Goal: Communication & Community: Share content

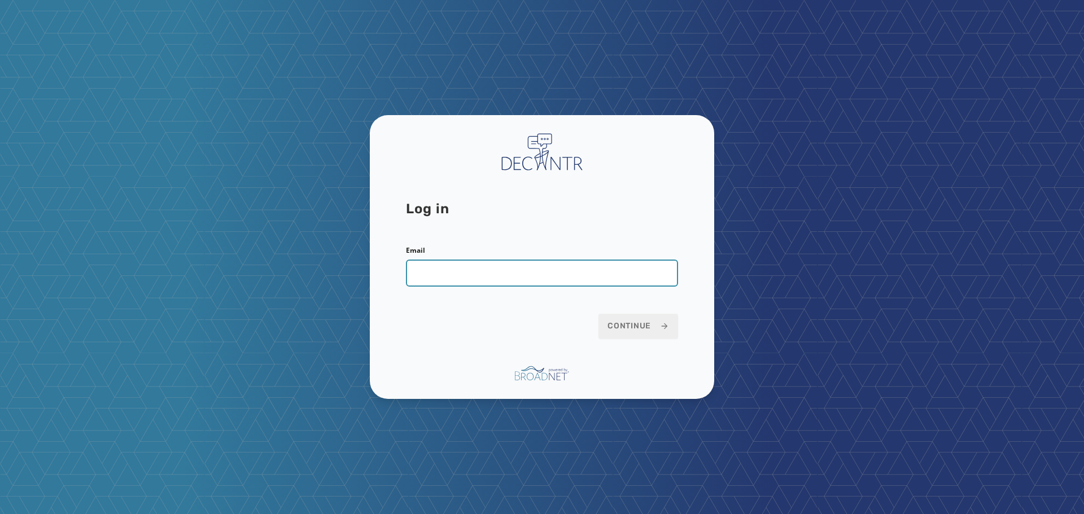
click at [466, 279] on input "Email" at bounding box center [542, 273] width 272 height 27
type input "**********"
click at [598, 314] on button "Continue" at bounding box center [638, 326] width 80 height 25
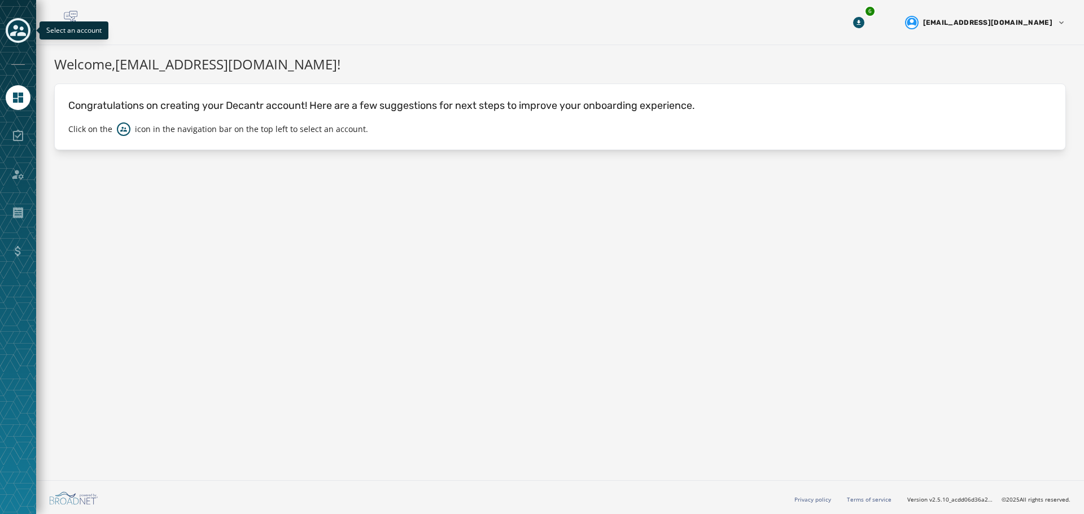
click at [19, 34] on icon "Toggle account select drawer" at bounding box center [18, 30] width 16 height 11
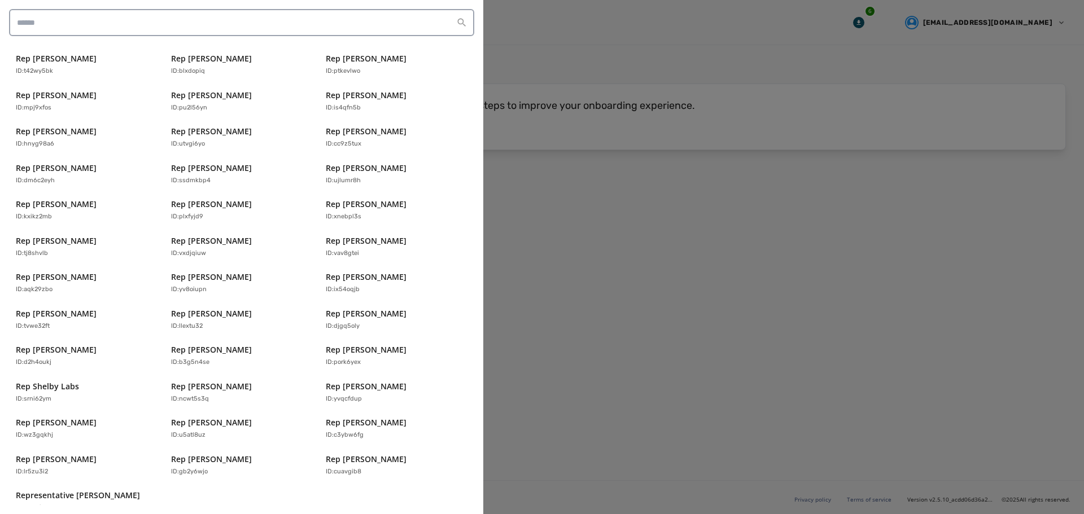
scroll to position [242, 0]
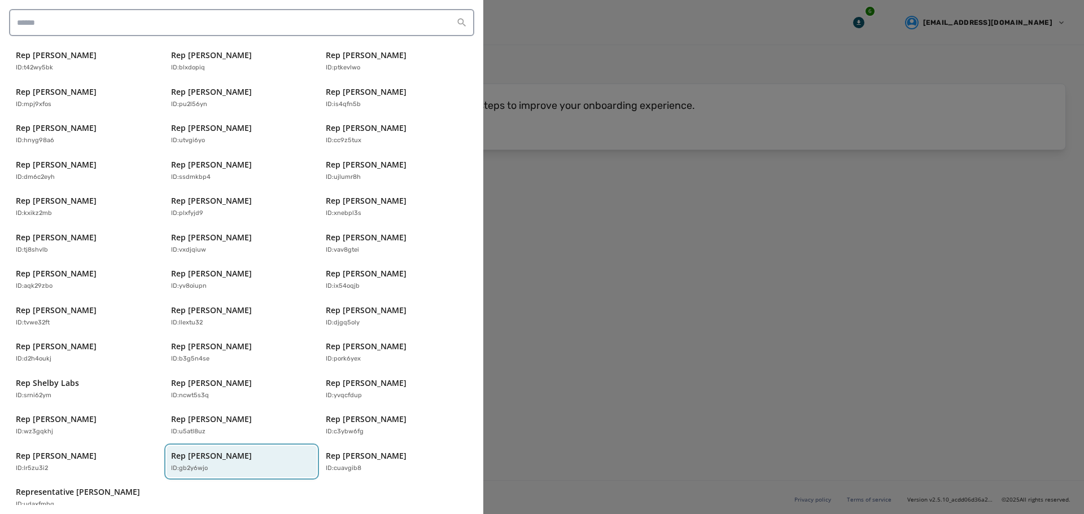
click at [242, 464] on div "ID: gb2y6wjo" at bounding box center [236, 469] width 130 height 10
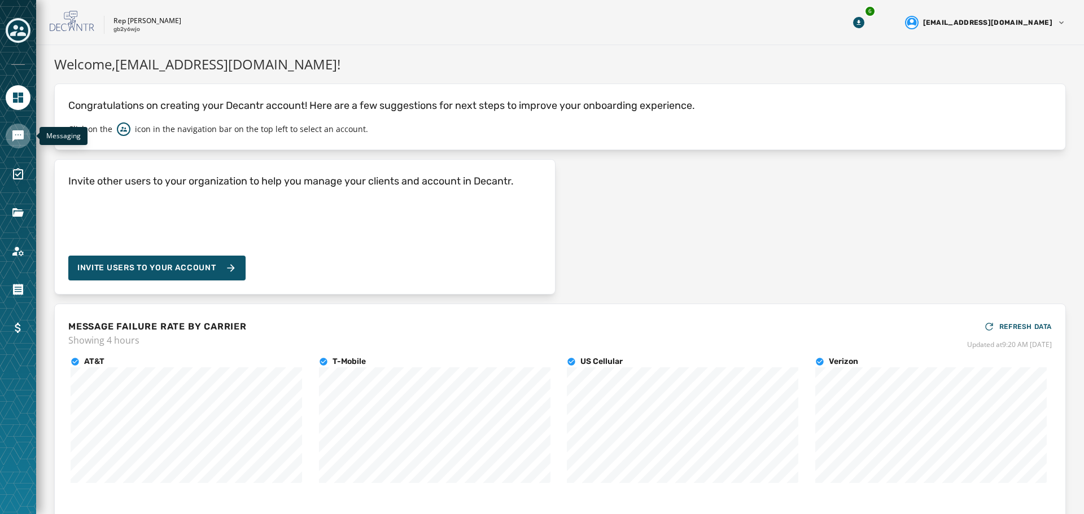
click at [19, 135] on icon "Navigate to Messaging" at bounding box center [17, 135] width 11 height 11
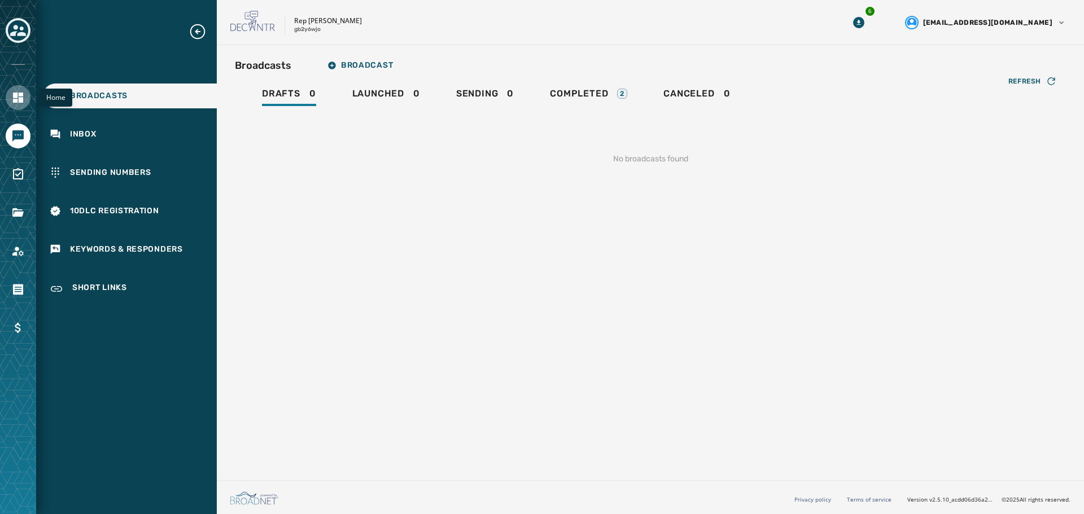
click at [25, 101] on link "Navigate to Home" at bounding box center [18, 97] width 25 height 25
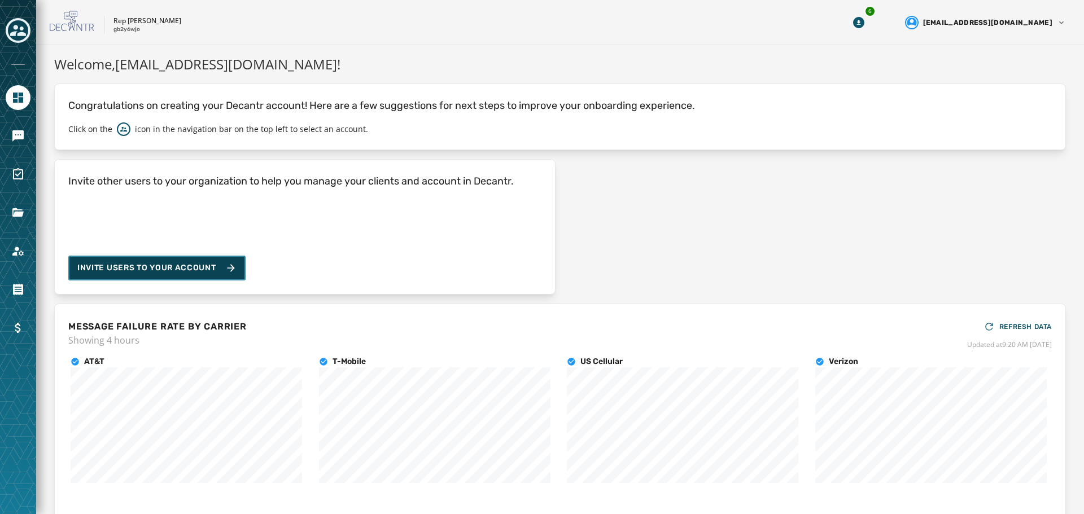
click at [152, 267] on span "Invite Users to your account" at bounding box center [146, 267] width 139 height 11
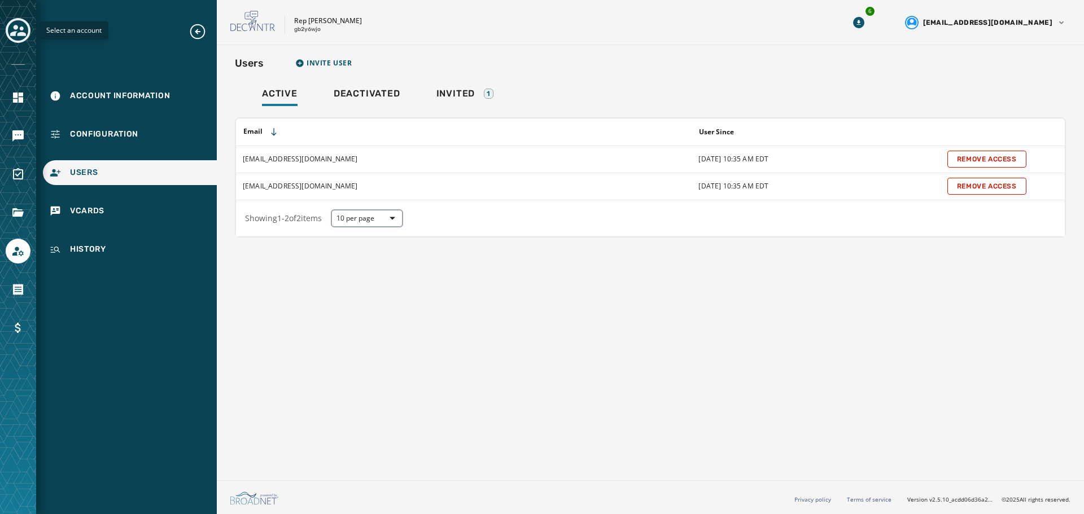
click at [20, 32] on icon "Toggle account select drawer" at bounding box center [18, 31] width 16 height 16
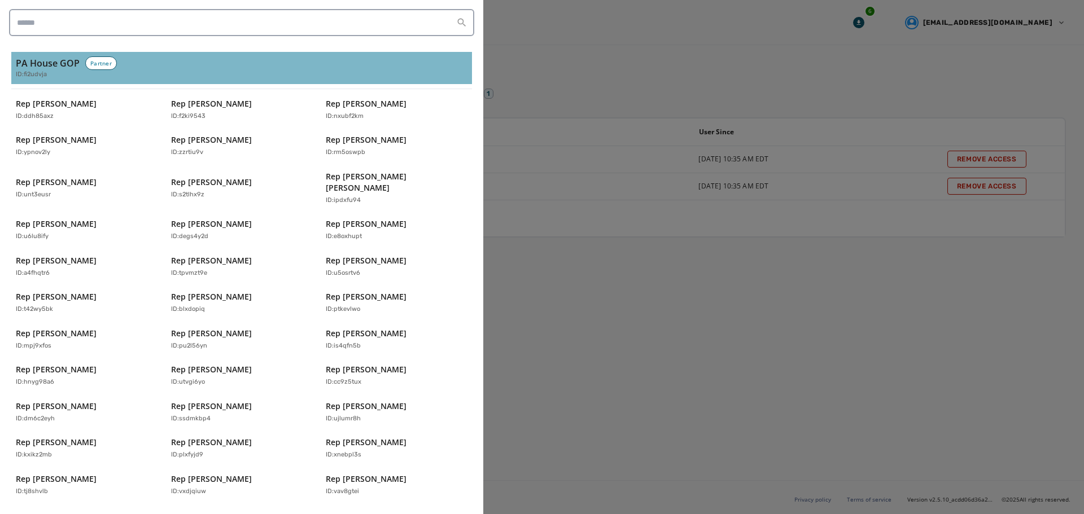
click at [63, 64] on h3 "PA House GOP" at bounding box center [48, 63] width 64 height 14
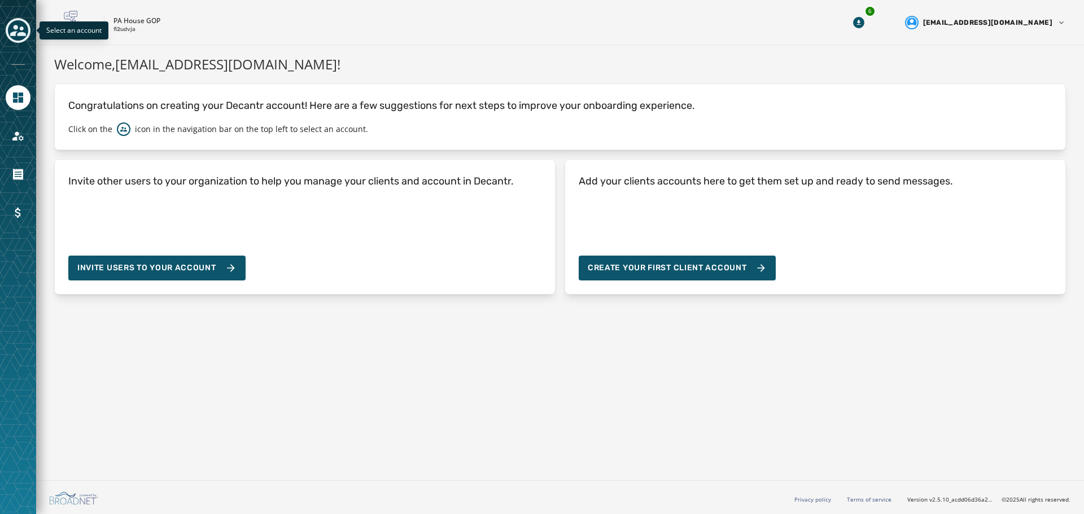
click at [24, 35] on icon "Toggle account select drawer" at bounding box center [18, 30] width 16 height 11
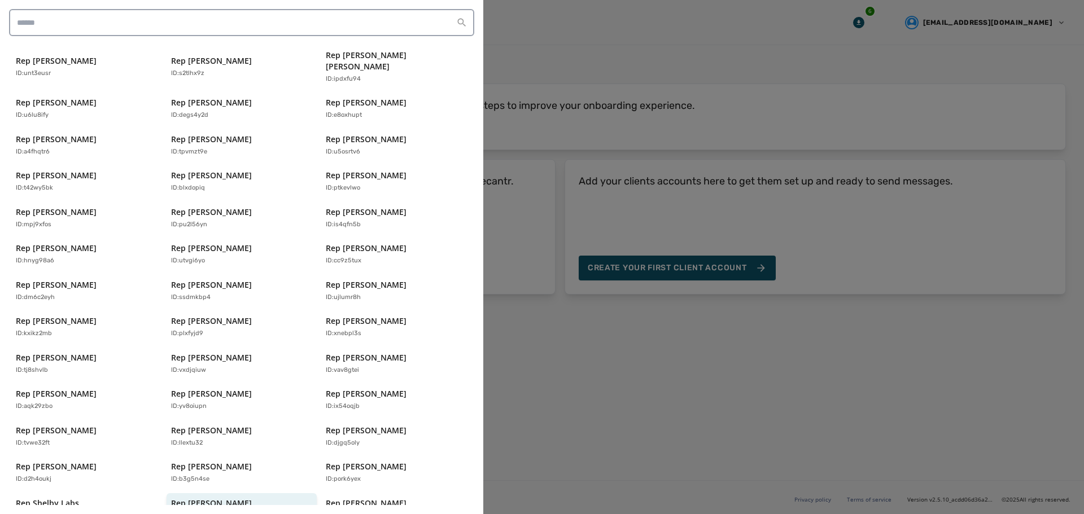
scroll to position [242, 0]
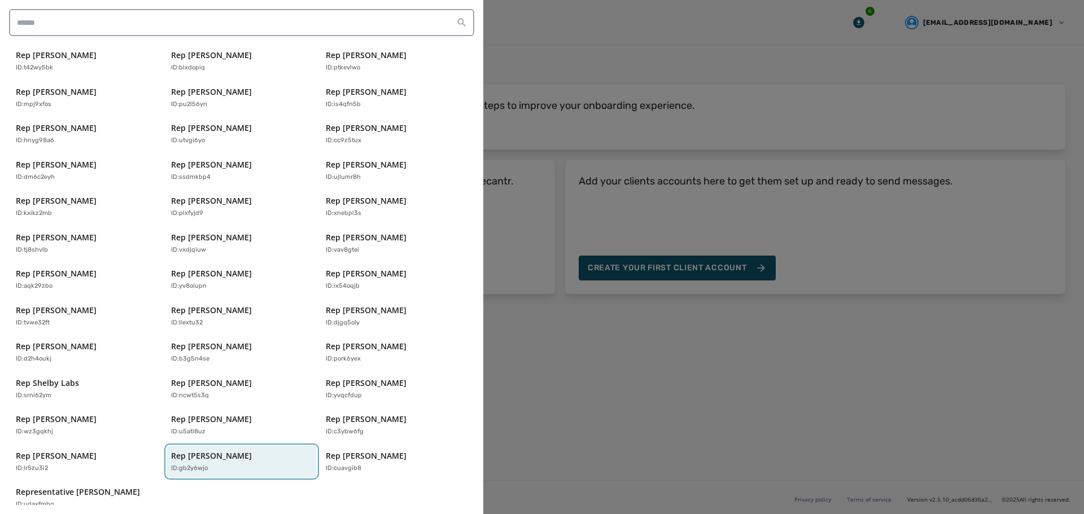
click at [207, 450] on p "Rep [PERSON_NAME]" at bounding box center [211, 455] width 81 height 11
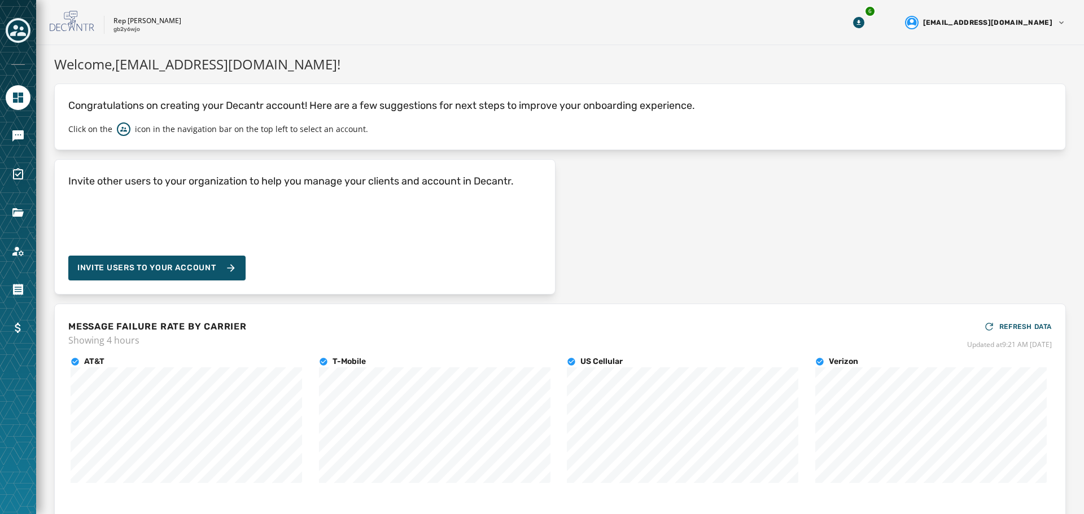
click at [723, 253] on div "Invite other users to your organization to help you manage your clients and acc…" at bounding box center [559, 226] width 1011 height 135
click at [19, 139] on icon "Navigate to Messaging" at bounding box center [17, 135] width 11 height 11
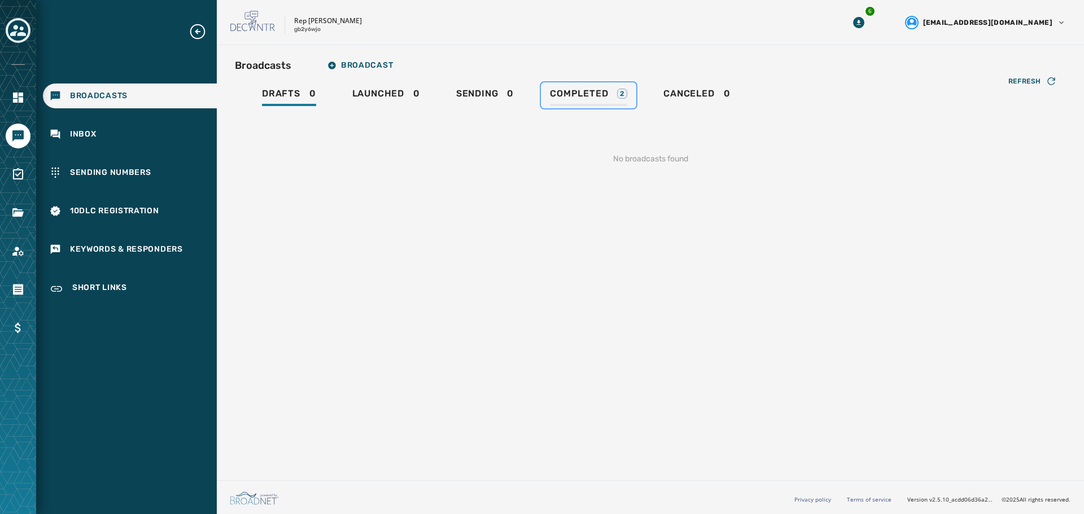
click at [563, 90] on span "Completed" at bounding box center [579, 93] width 58 height 11
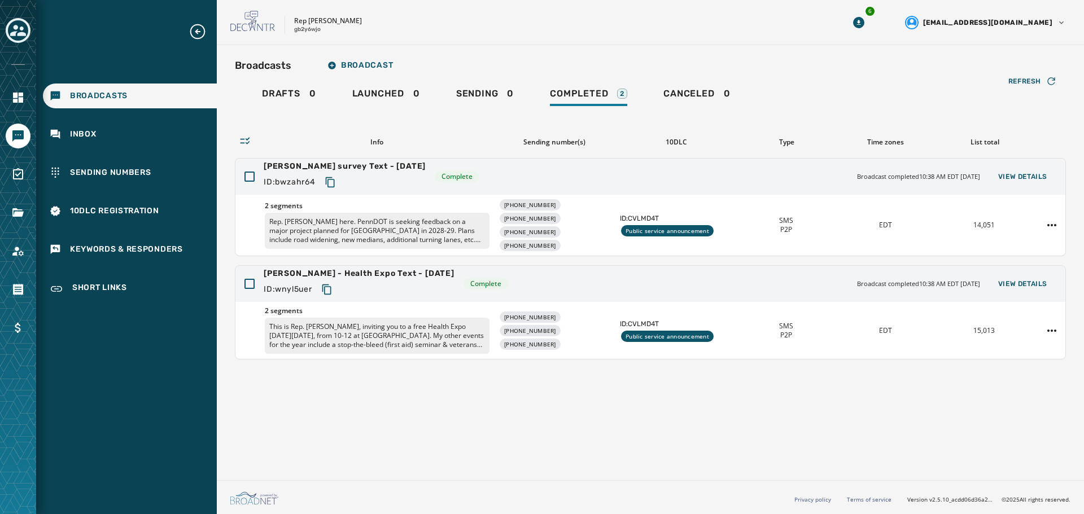
click at [692, 55] on div "Broadcasts Broadcast" at bounding box center [650, 65] width 831 height 23
click at [1017, 185] on div "[PERSON_NAME] survey Text - [DATE] ID: bwzahr64 Complete Broadcast completed 10…" at bounding box center [650, 177] width 830 height 36
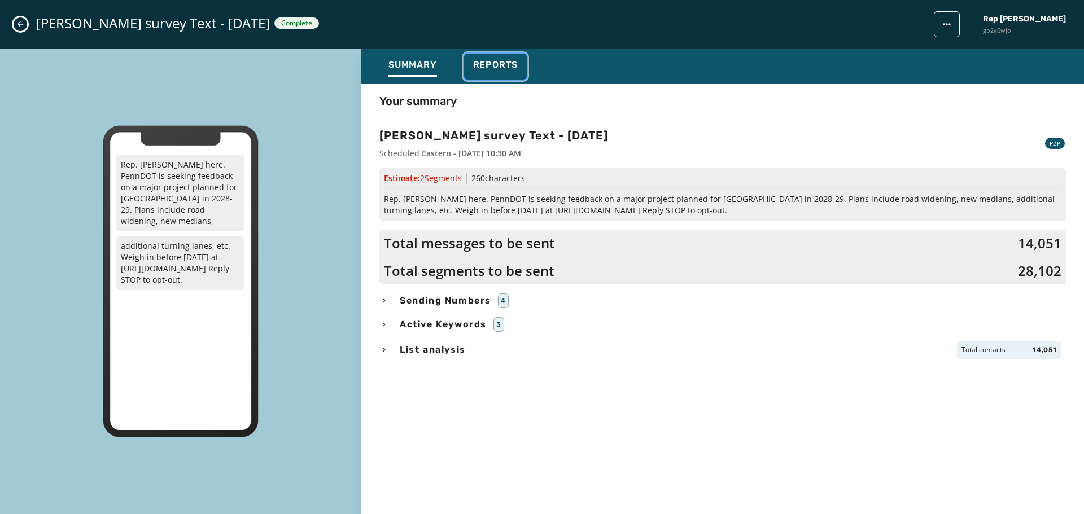
click at [494, 67] on span "Reports" at bounding box center [495, 64] width 45 height 11
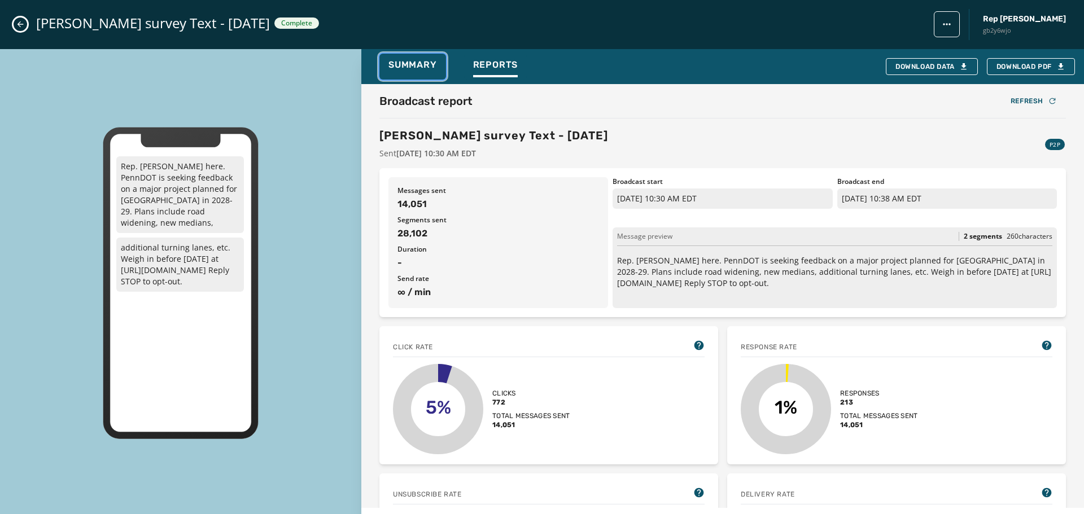
click at [409, 76] on div "Summary" at bounding box center [412, 68] width 49 height 18
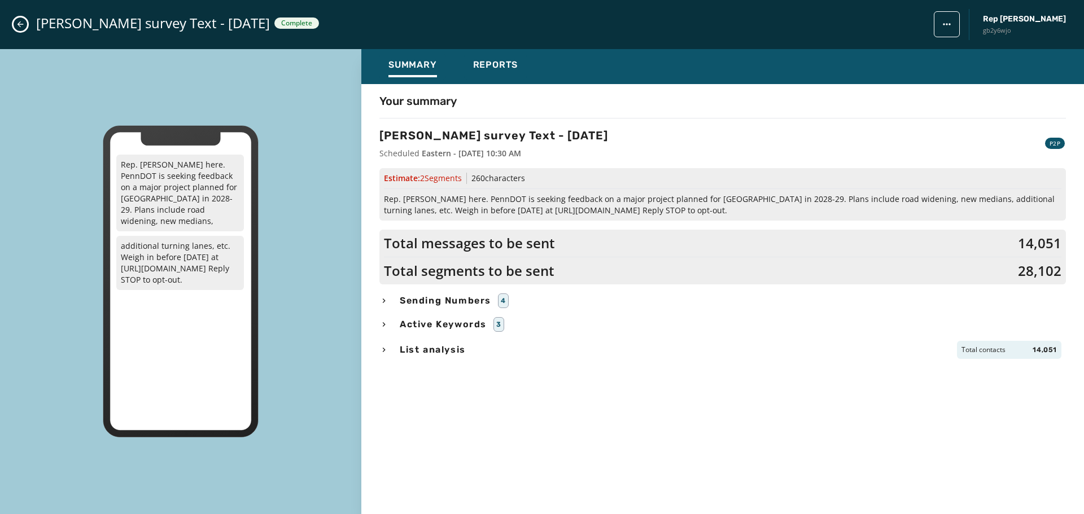
click at [13, 21] on div "[PERSON_NAME] survey Text - [DATE] Complete Rep [PERSON_NAME] gb2y6wjo" at bounding box center [542, 24] width 1084 height 49
click at [16, 24] on icon "Close admin drawer" at bounding box center [20, 24] width 9 height 9
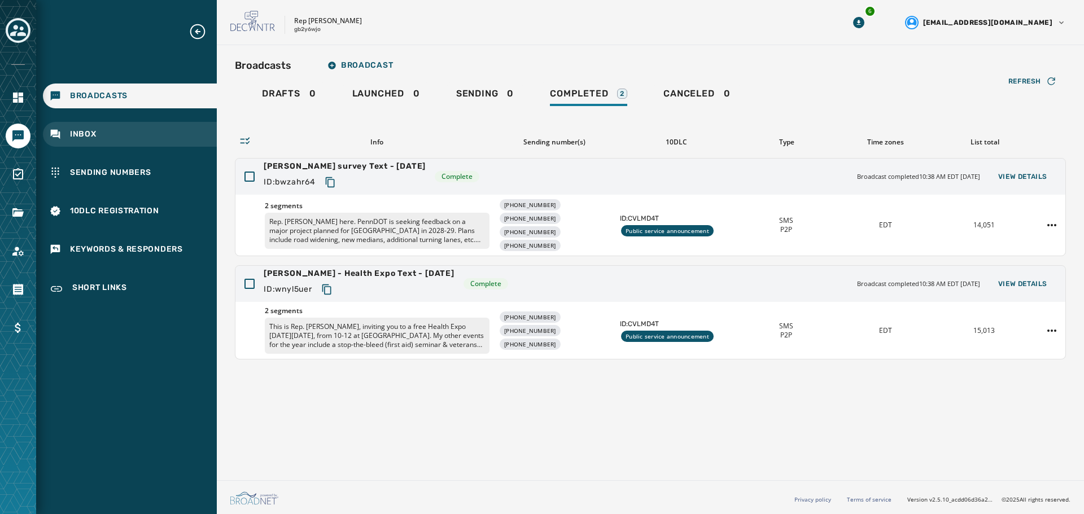
click at [68, 135] on div "Inbox" at bounding box center [130, 134] width 174 height 25
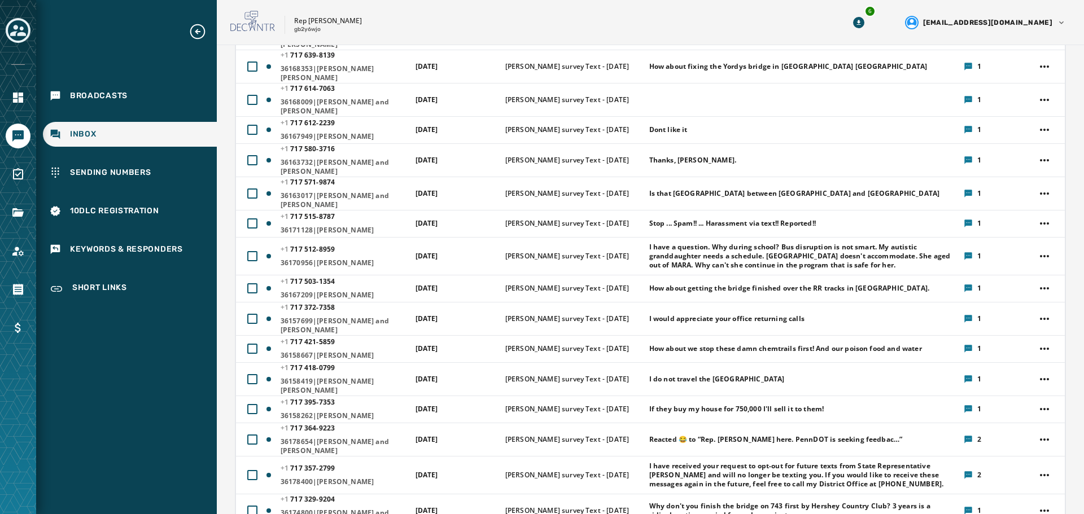
scroll to position [621, 0]
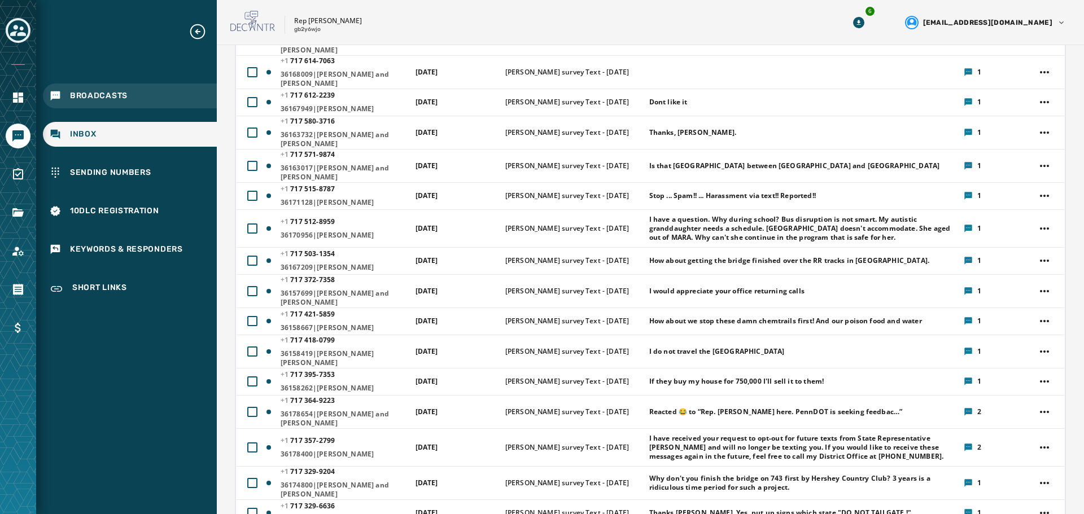
click at [71, 94] on span "Broadcasts" at bounding box center [99, 95] width 58 height 11
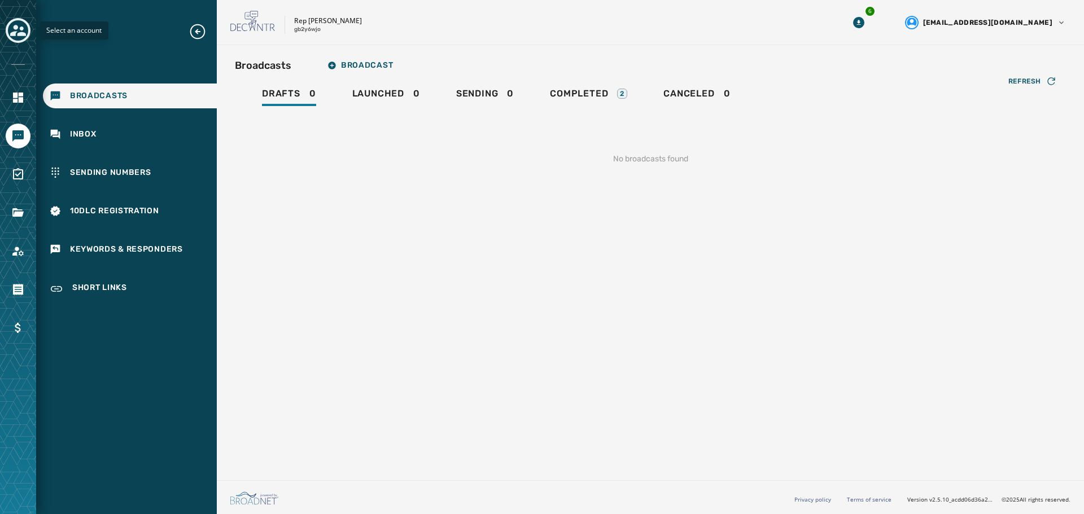
click at [12, 28] on icon "Toggle account select drawer" at bounding box center [18, 31] width 16 height 16
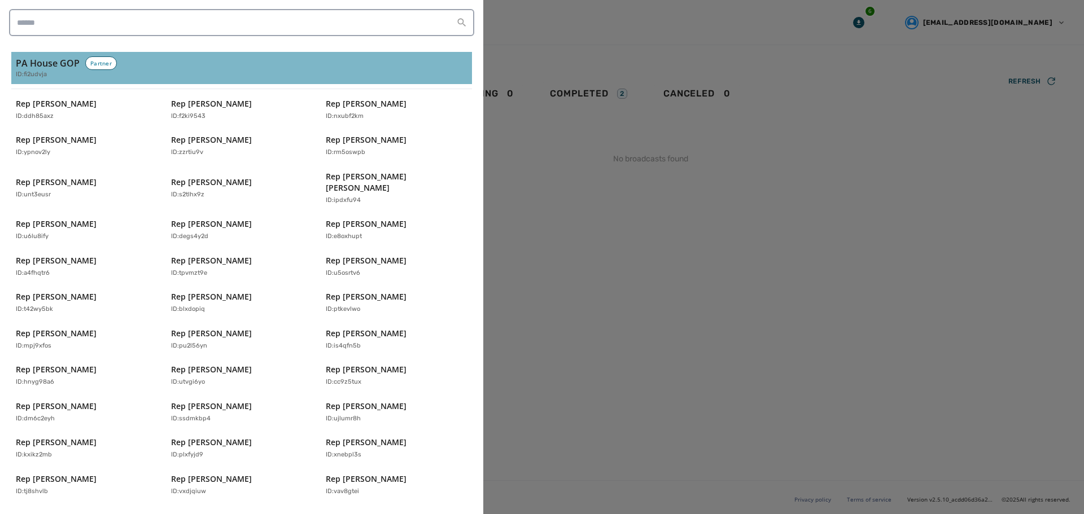
click at [45, 57] on h3 "PA House GOP" at bounding box center [48, 63] width 64 height 14
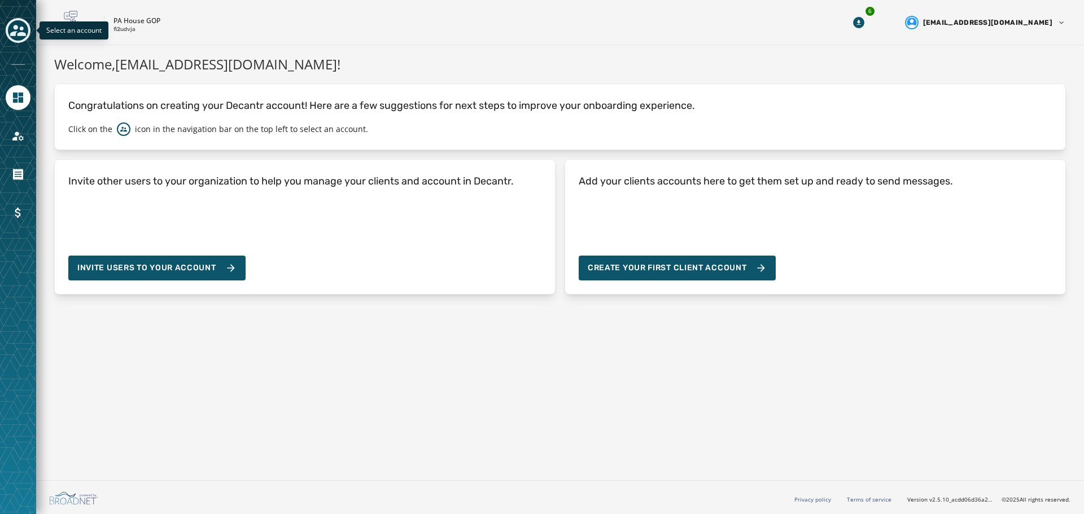
click at [23, 30] on icon "Toggle account select drawer" at bounding box center [18, 31] width 16 height 16
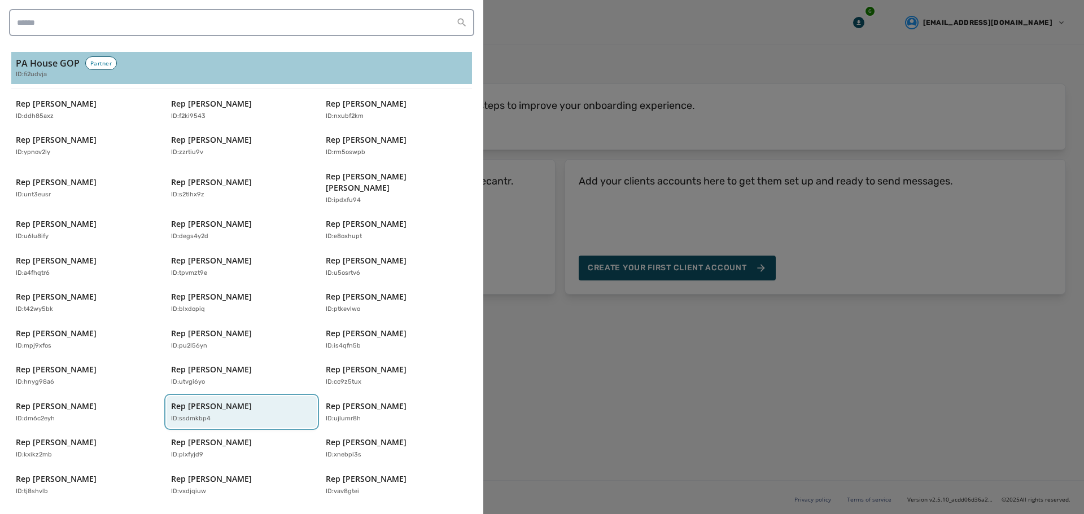
click at [214, 414] on div "ID: ssdmkbp4" at bounding box center [236, 419] width 130 height 10
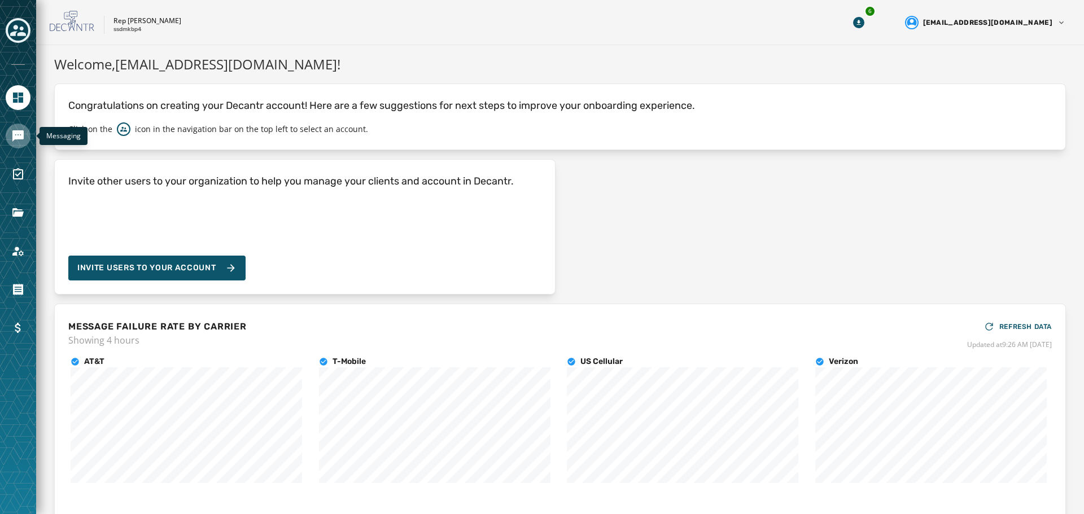
click at [16, 136] on icon "Navigate to Messaging" at bounding box center [17, 135] width 11 height 11
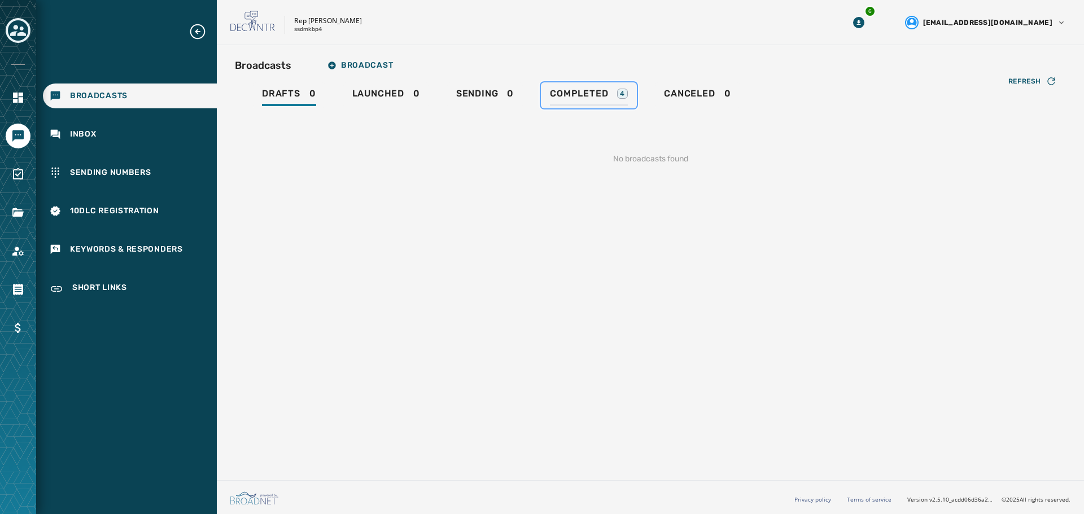
click at [583, 87] on link "Completed 4" at bounding box center [589, 95] width 96 height 26
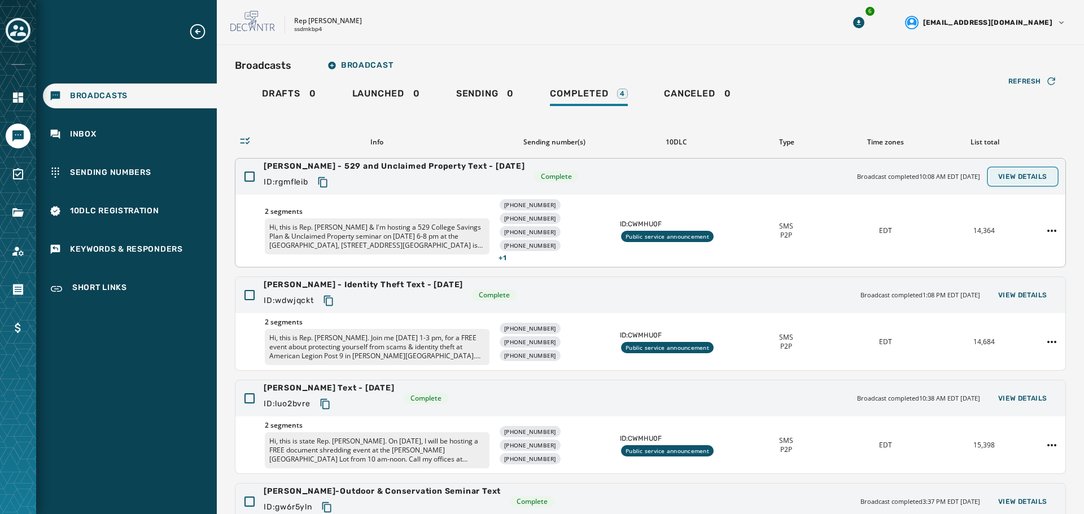
click at [1021, 173] on span "View Details" at bounding box center [1022, 176] width 49 height 9
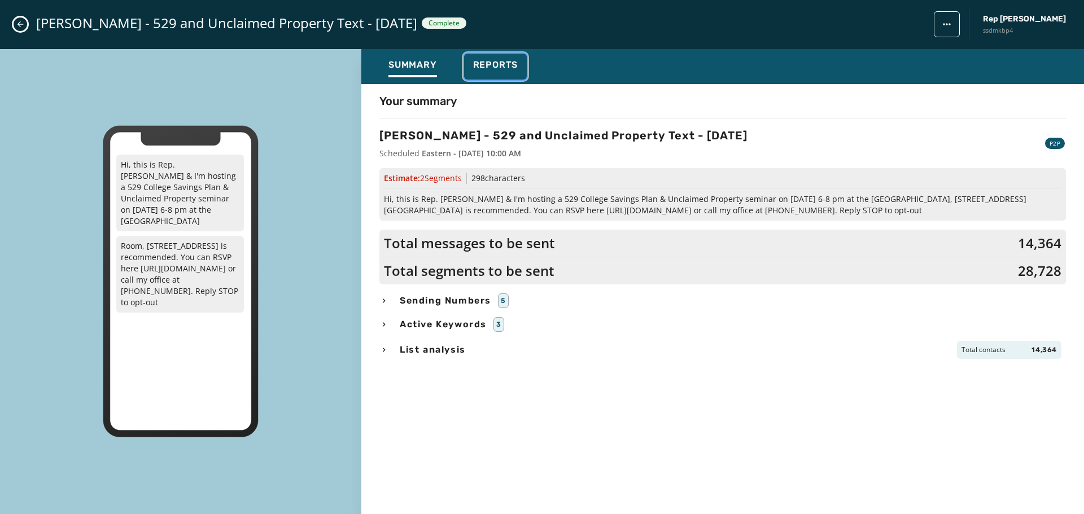
click at [490, 63] on span "Reports" at bounding box center [495, 64] width 45 height 11
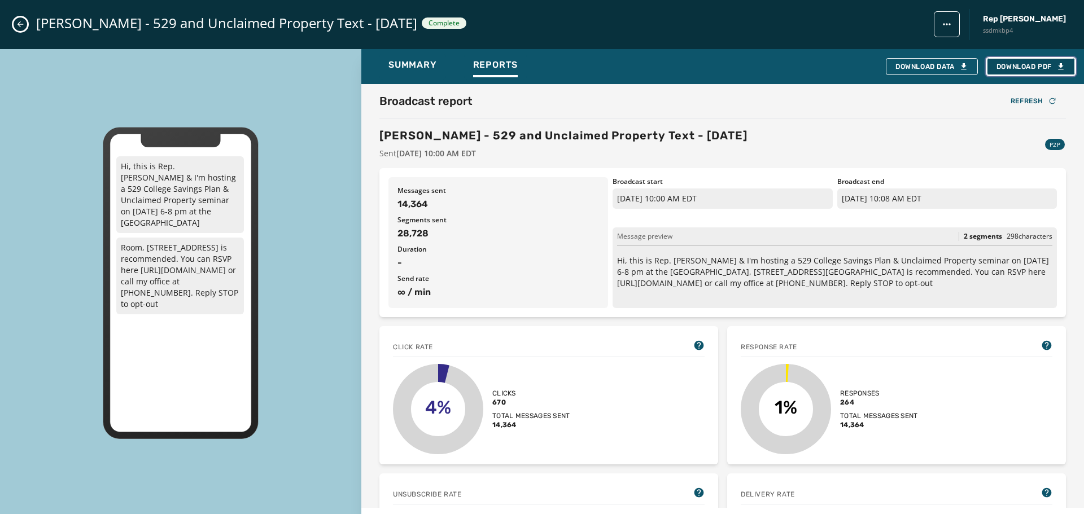
click at [1027, 65] on span "Download PDF" at bounding box center [1030, 66] width 69 height 9
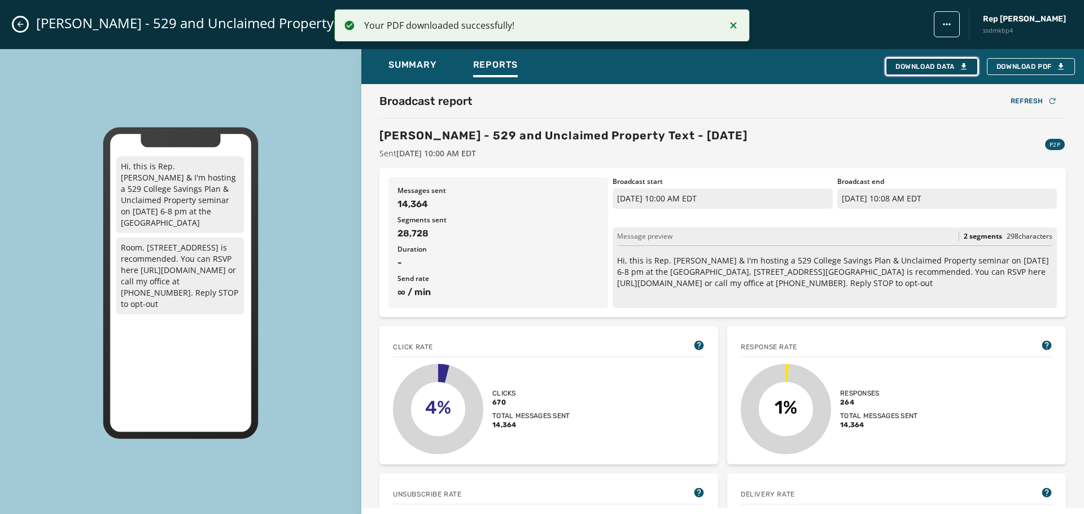
click at [915, 67] on div "Download Data" at bounding box center [931, 66] width 73 height 9
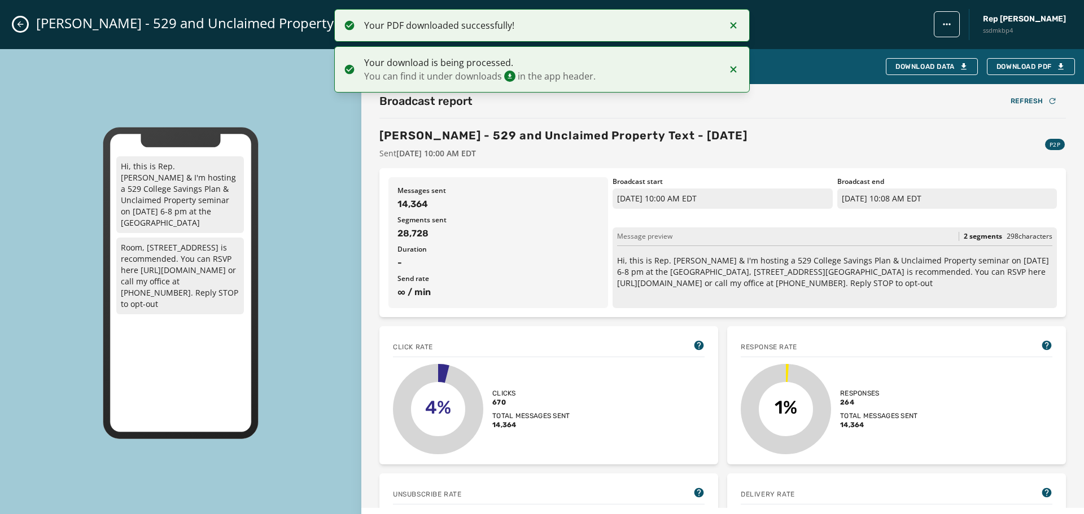
click at [21, 24] on icon "Close admin drawer" at bounding box center [20, 24] width 9 height 9
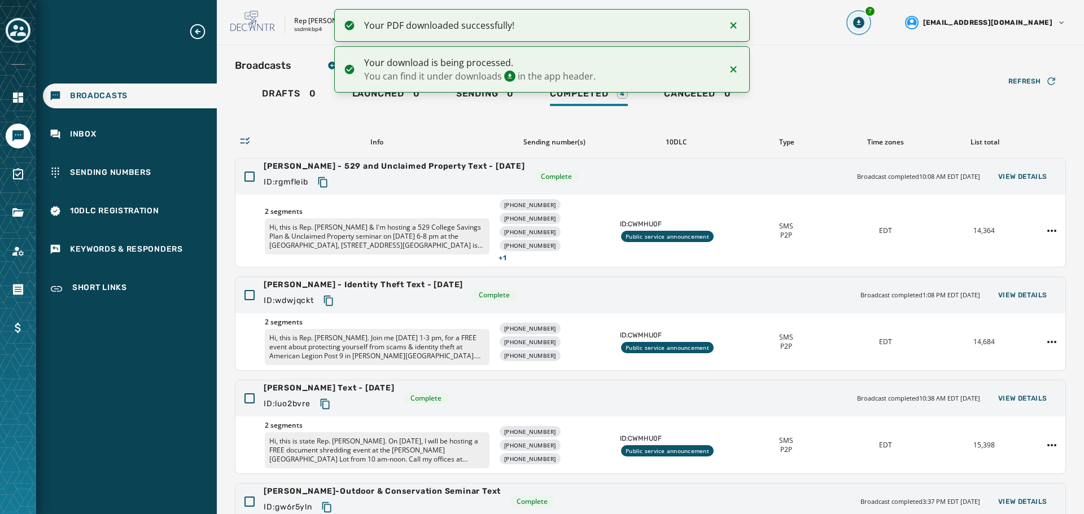
click at [864, 23] on icon "Download Menu" at bounding box center [858, 22] width 11 height 11
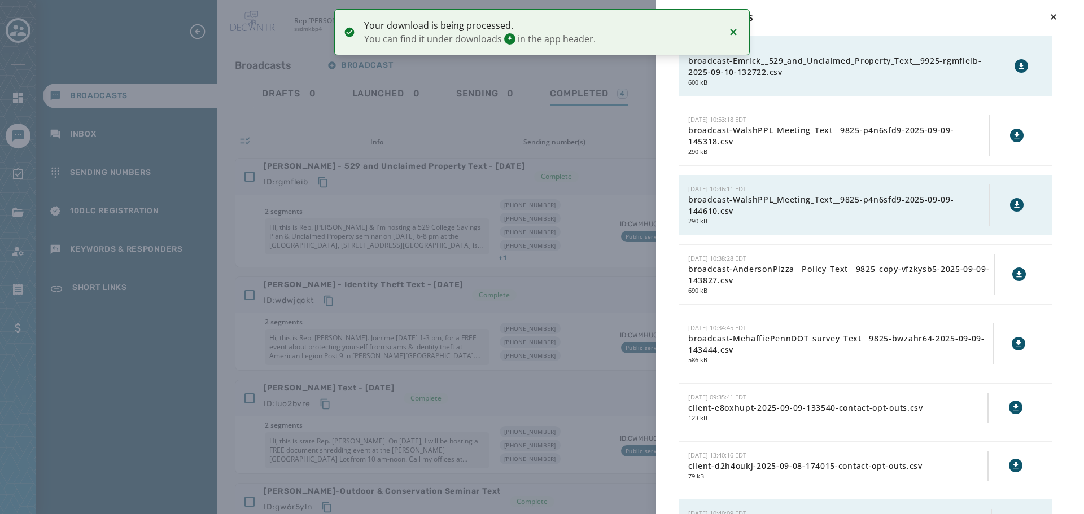
click at [1018, 65] on icon at bounding box center [1020, 66] width 5 height 6
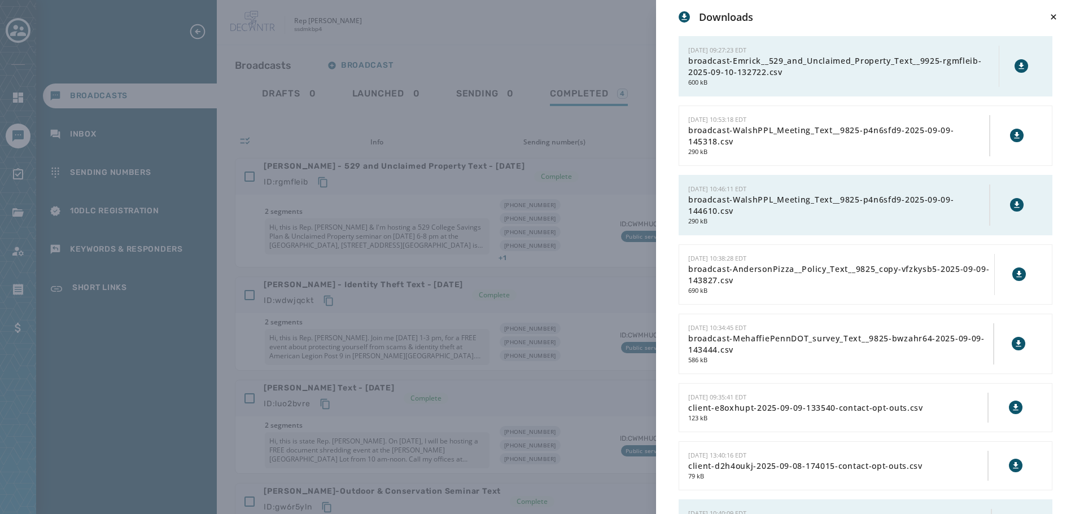
click at [468, 29] on div "Downloads [DATE] 09:27:23 EDT broadcast-Emrick__529_and_Unclaimed_Property_Text…" at bounding box center [542, 257] width 1084 height 514
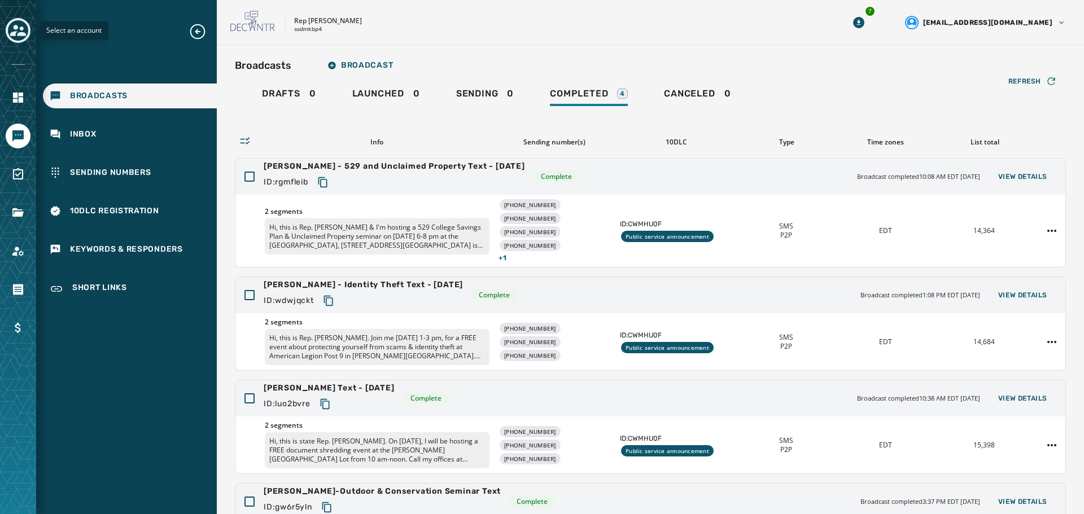
click at [16, 34] on icon "Toggle account select drawer" at bounding box center [18, 31] width 16 height 16
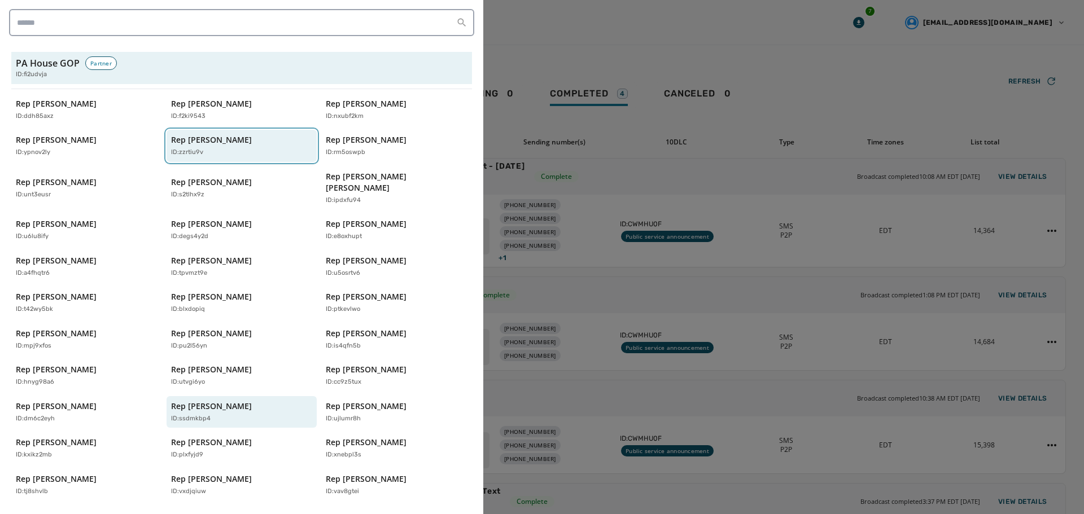
click at [220, 148] on div "ID: zzrtiu9v" at bounding box center [236, 153] width 130 height 10
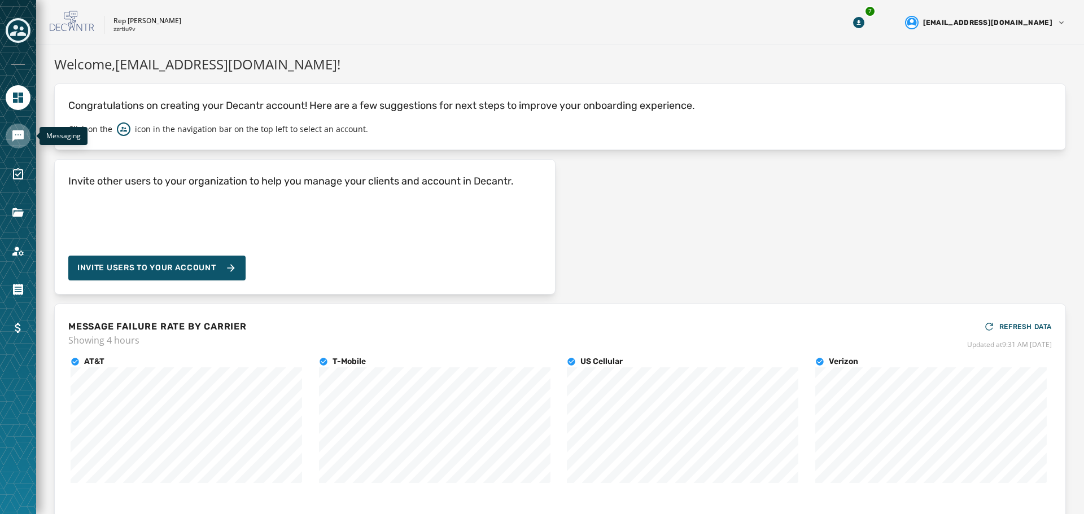
click at [23, 133] on icon "Navigate to Messaging" at bounding box center [18, 136] width 14 height 14
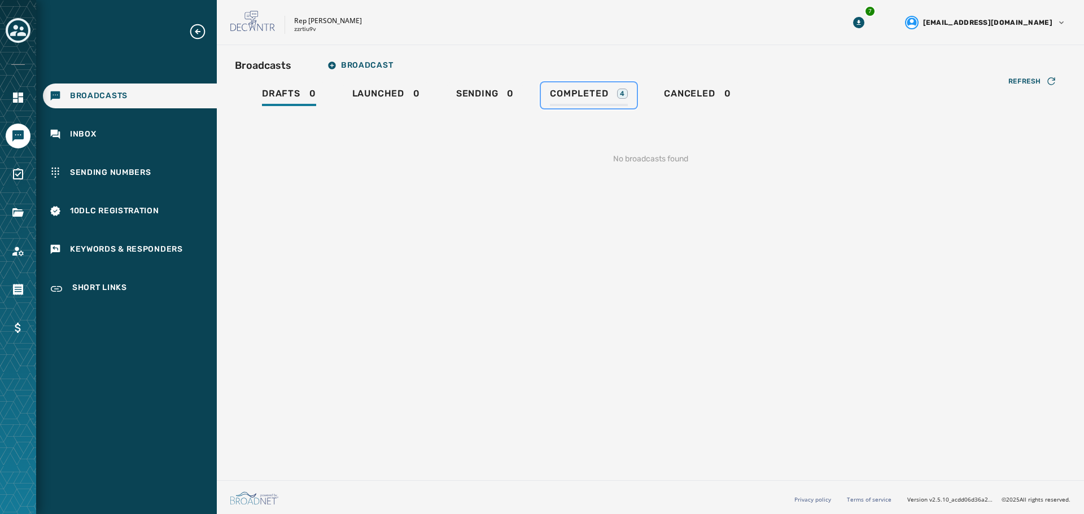
click at [587, 95] on span "Completed" at bounding box center [579, 93] width 58 height 11
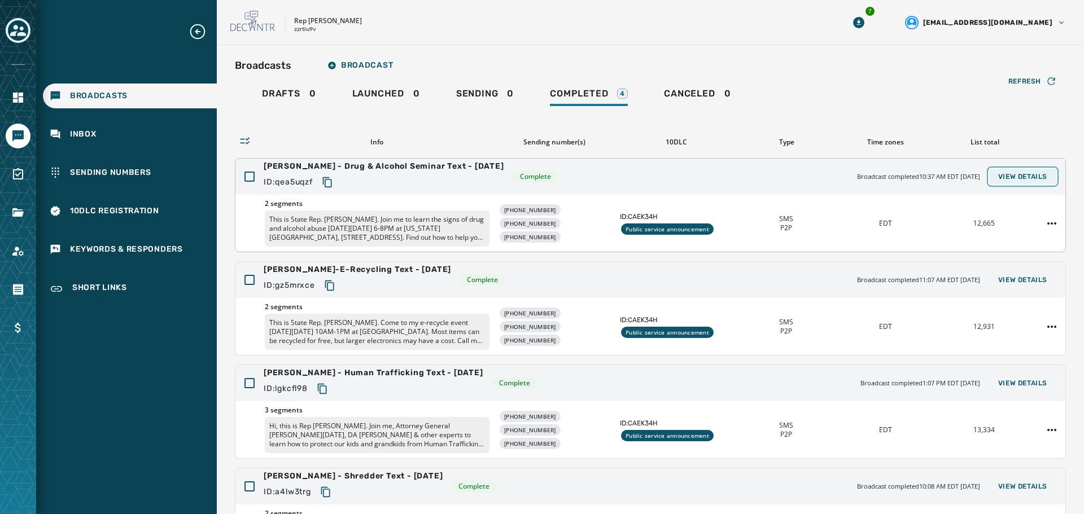
click at [1023, 173] on span "View Details" at bounding box center [1022, 176] width 49 height 9
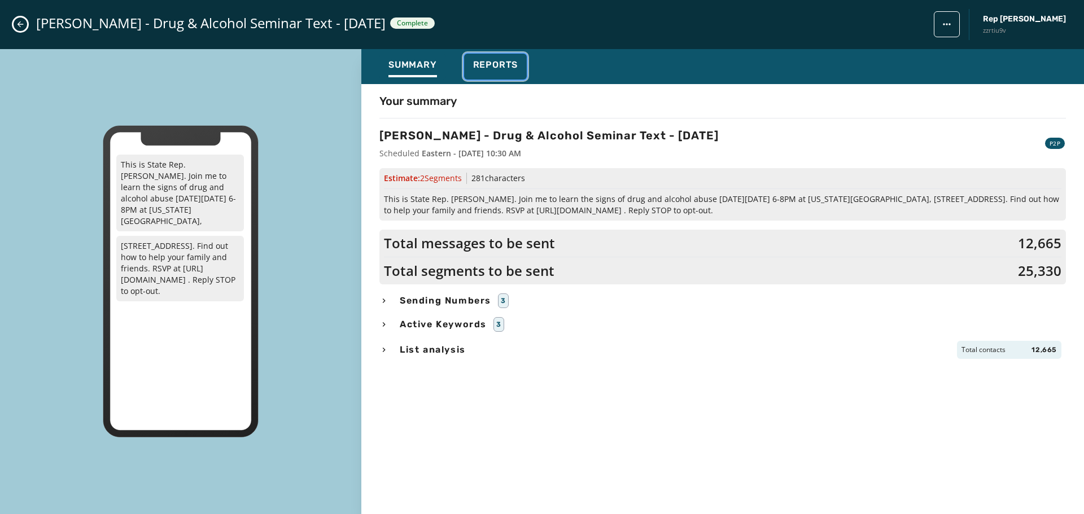
click at [508, 70] on span "Reports" at bounding box center [495, 64] width 45 height 11
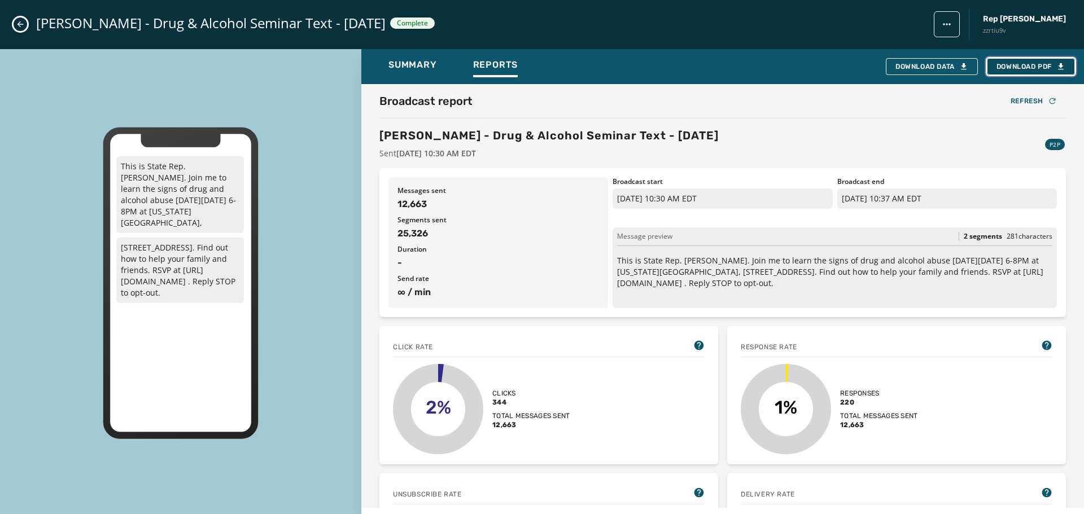
click at [1027, 67] on span "Download PDF" at bounding box center [1030, 66] width 69 height 9
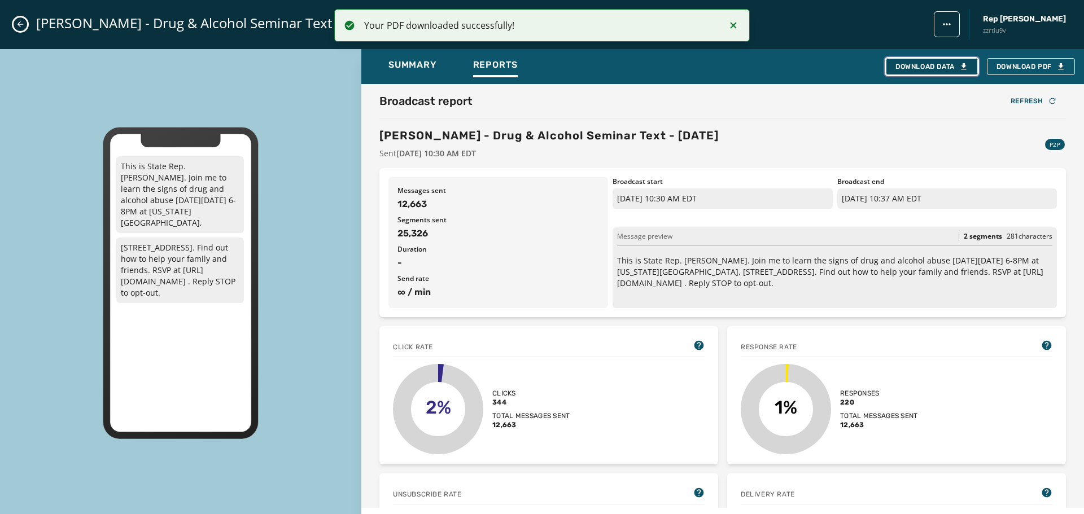
click at [924, 69] on div "Download Data" at bounding box center [931, 66] width 73 height 9
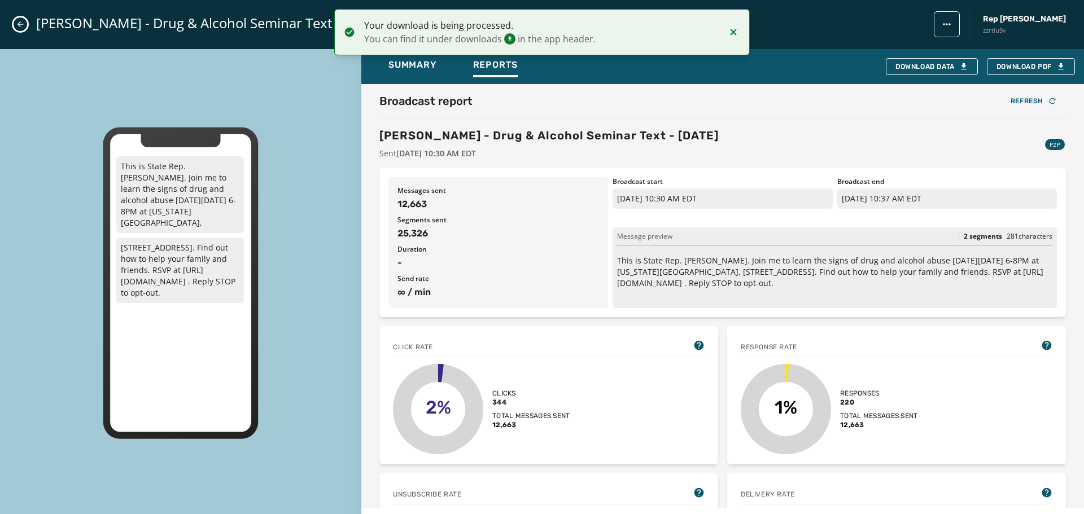
click at [21, 17] on button "Close admin drawer" at bounding box center [21, 24] width 14 height 14
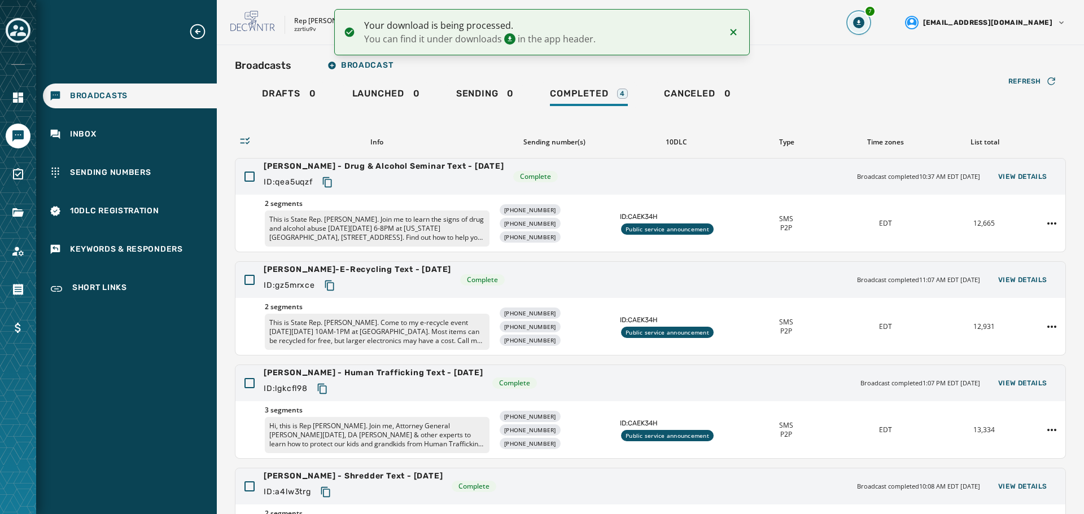
click at [864, 24] on icon "Download Menu" at bounding box center [858, 22] width 11 height 11
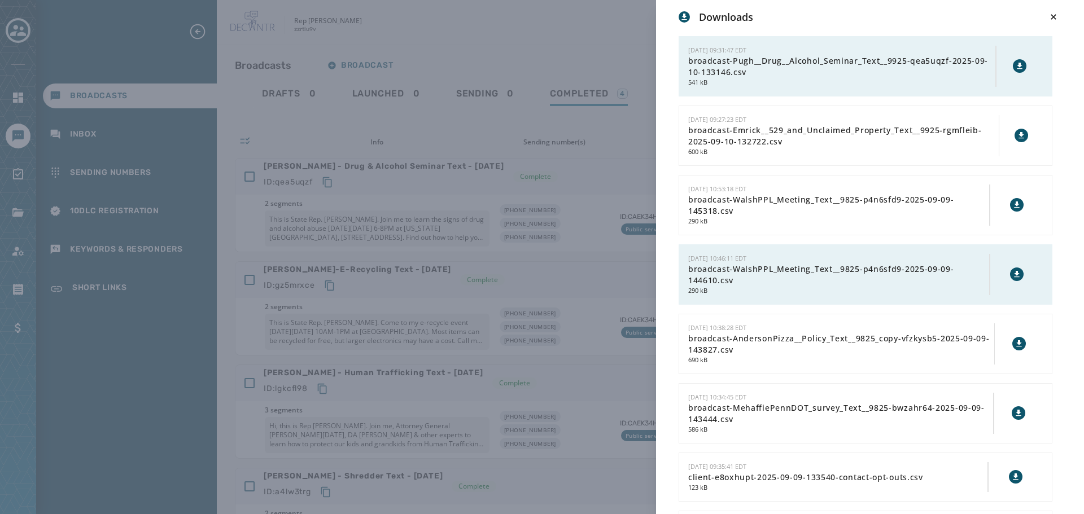
click at [1015, 64] on icon at bounding box center [1019, 66] width 9 height 9
click at [491, 125] on div "Downloads [DATE] 09:31:47 EDT broadcast-Pugh__Drug__Alcohol_Seminar_Text__9925-…" at bounding box center [542, 257] width 1084 height 514
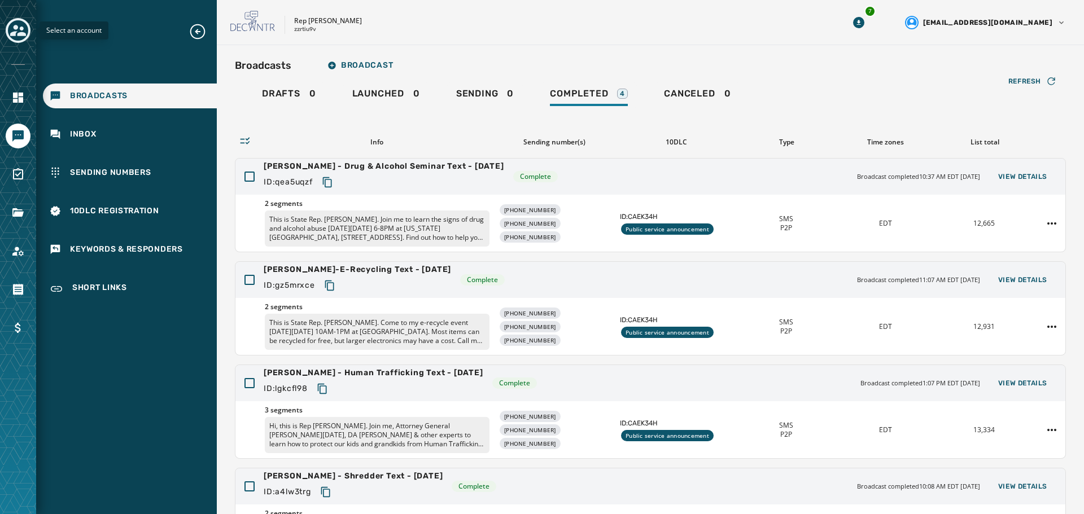
click at [15, 26] on icon "Toggle account select drawer" at bounding box center [18, 30] width 16 height 11
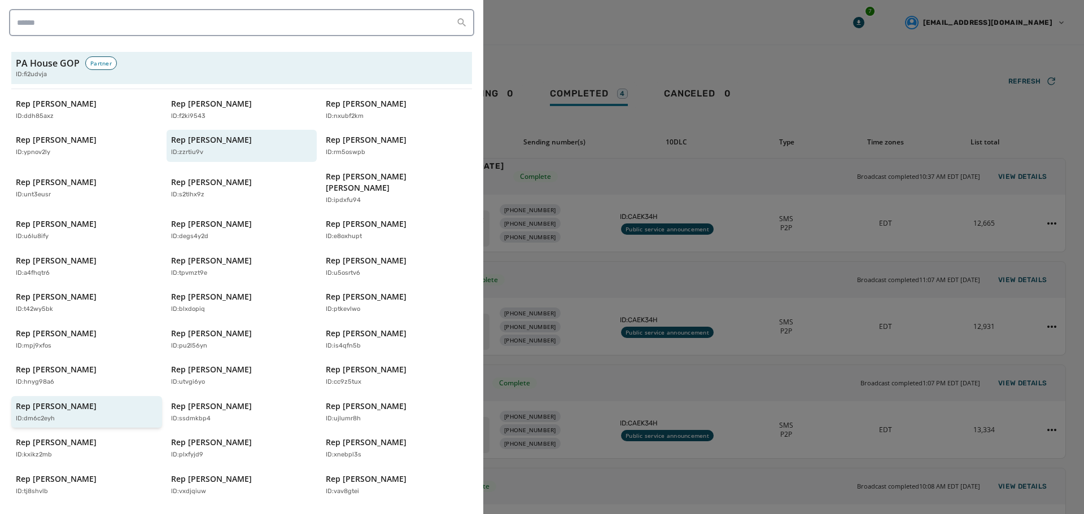
scroll to position [226, 0]
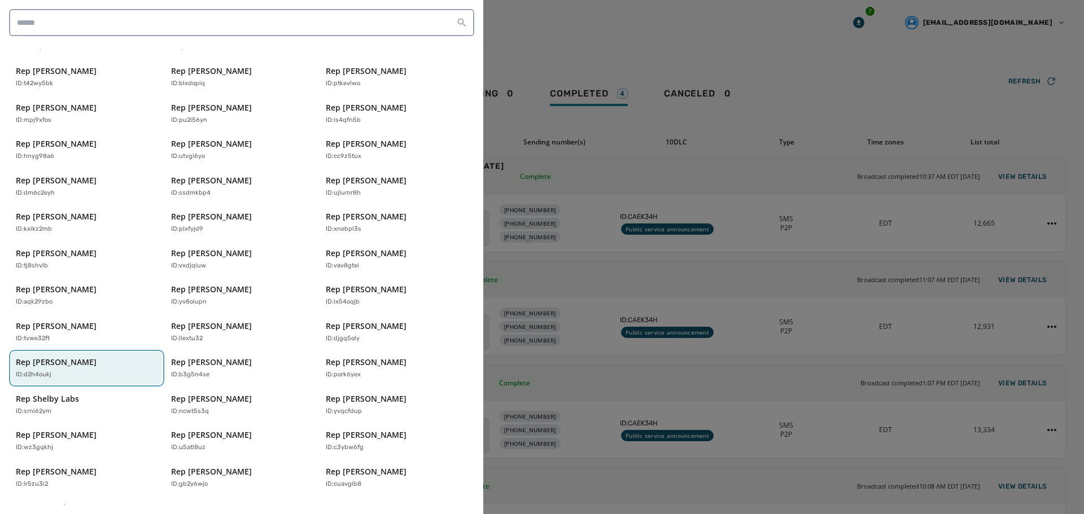
click at [103, 358] on div "Rep [PERSON_NAME] ID: d2h4oukj" at bounding box center [81, 368] width 130 height 23
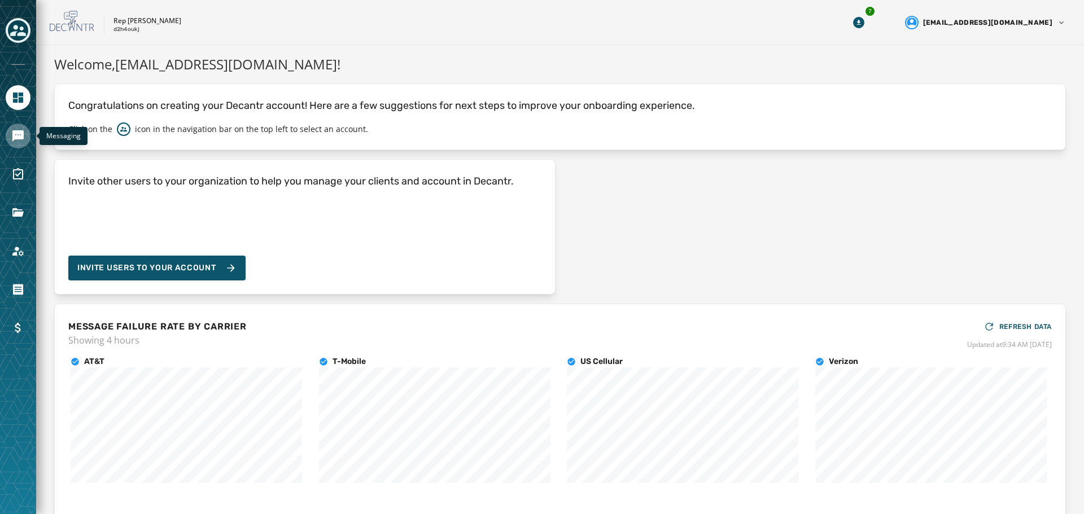
click at [17, 133] on icon "Navigate to Messaging" at bounding box center [17, 135] width 11 height 11
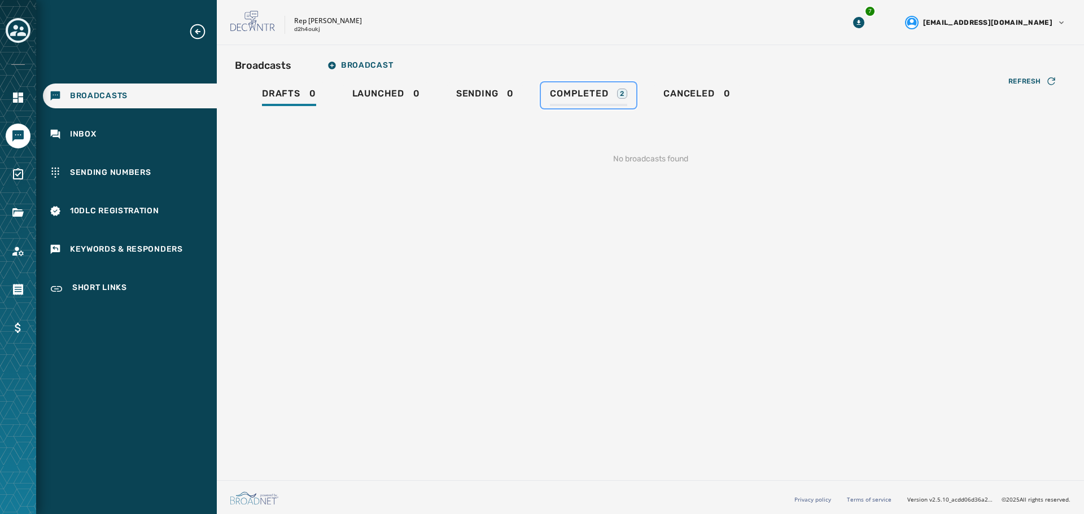
click at [595, 96] on span "Completed" at bounding box center [579, 93] width 58 height 11
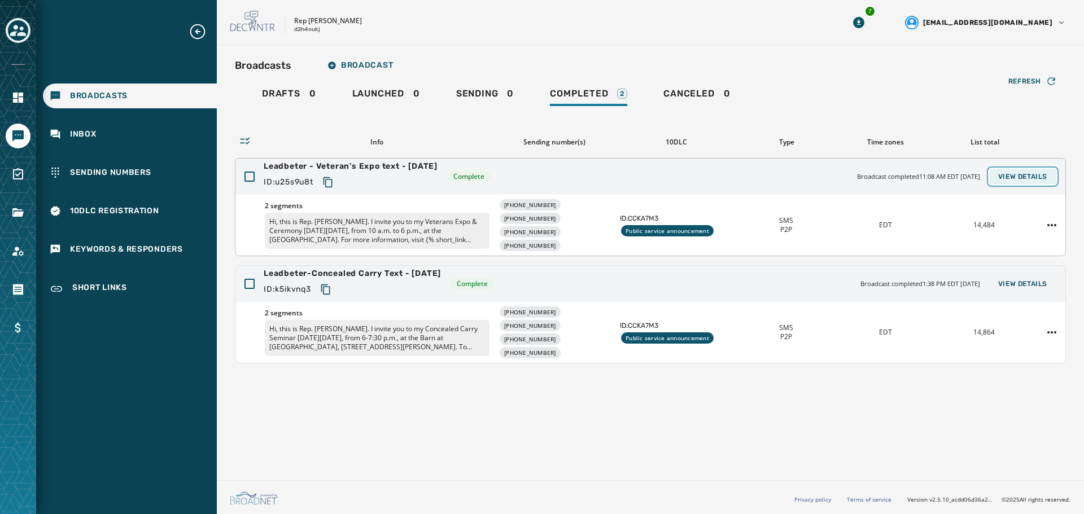
click at [1040, 176] on span "View Details" at bounding box center [1022, 176] width 49 height 9
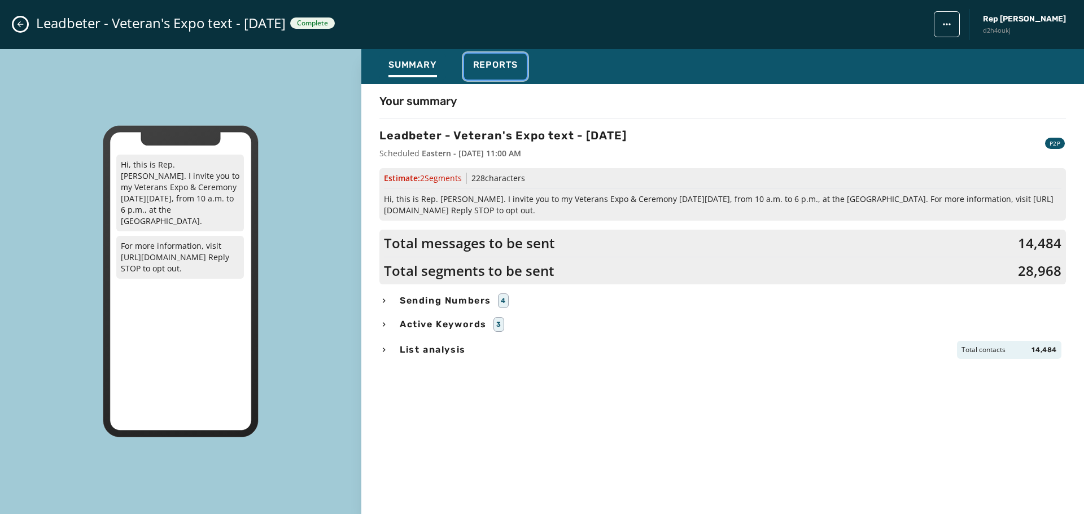
click at [487, 65] on span "Reports" at bounding box center [495, 64] width 45 height 11
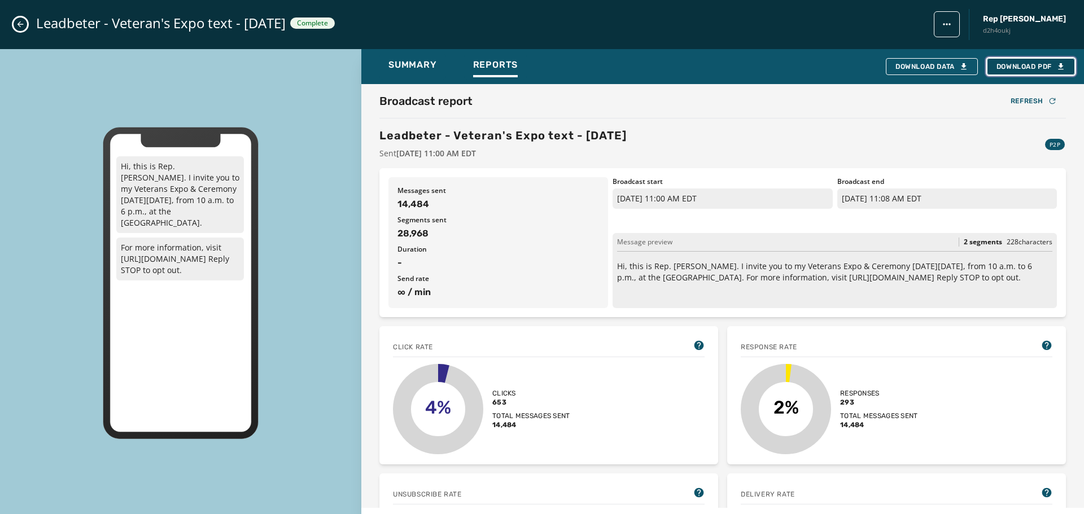
click at [1038, 71] on span "Download PDF" at bounding box center [1030, 66] width 69 height 9
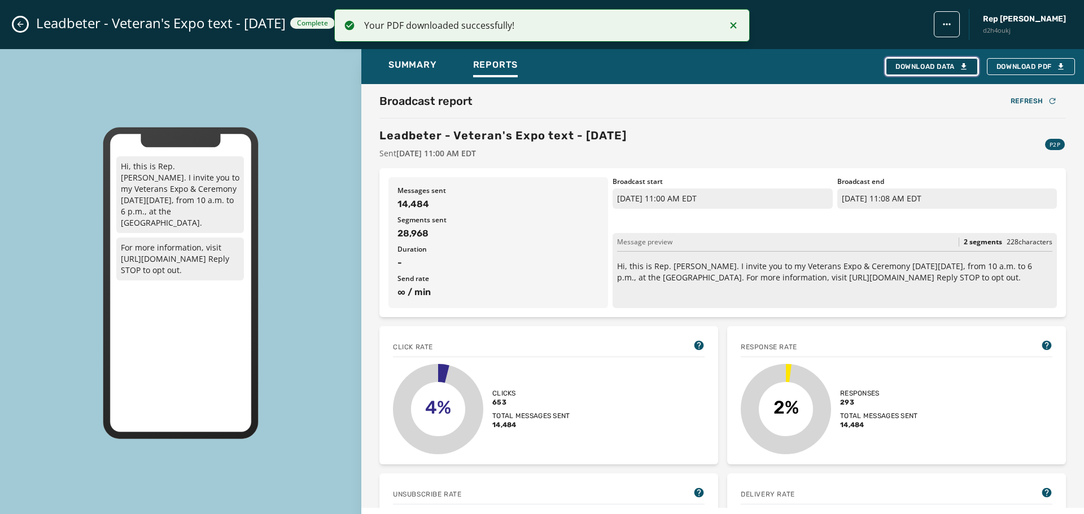
click at [923, 73] on button "Download Data" at bounding box center [931, 66] width 92 height 17
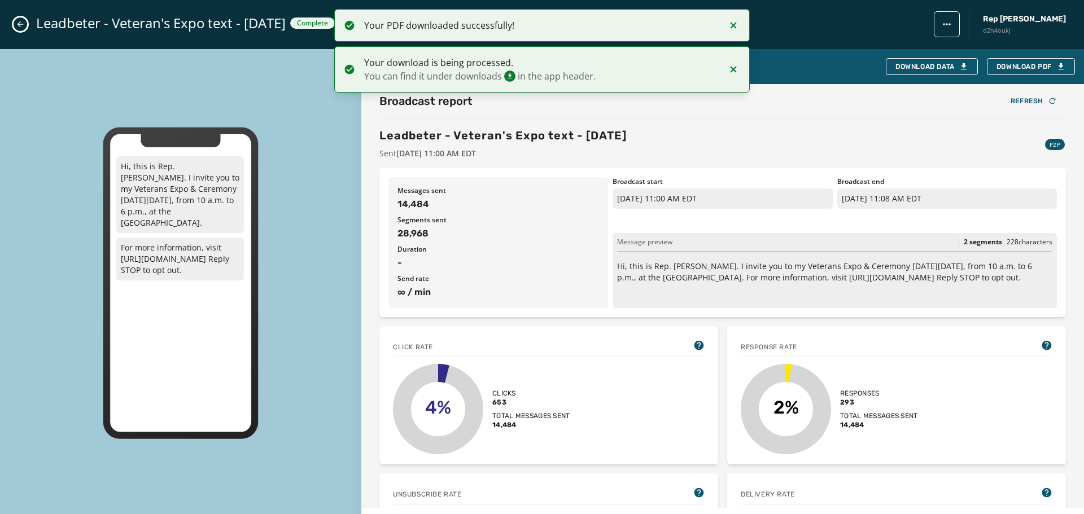
click at [23, 25] on icon "Close admin drawer" at bounding box center [20, 24] width 9 height 9
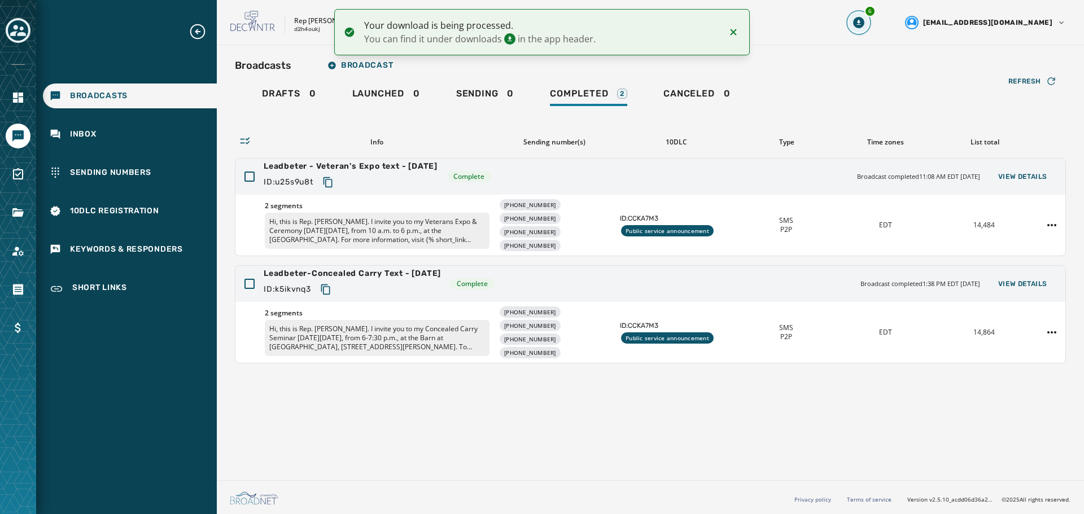
click at [864, 27] on icon "Download Menu" at bounding box center [858, 22] width 11 height 11
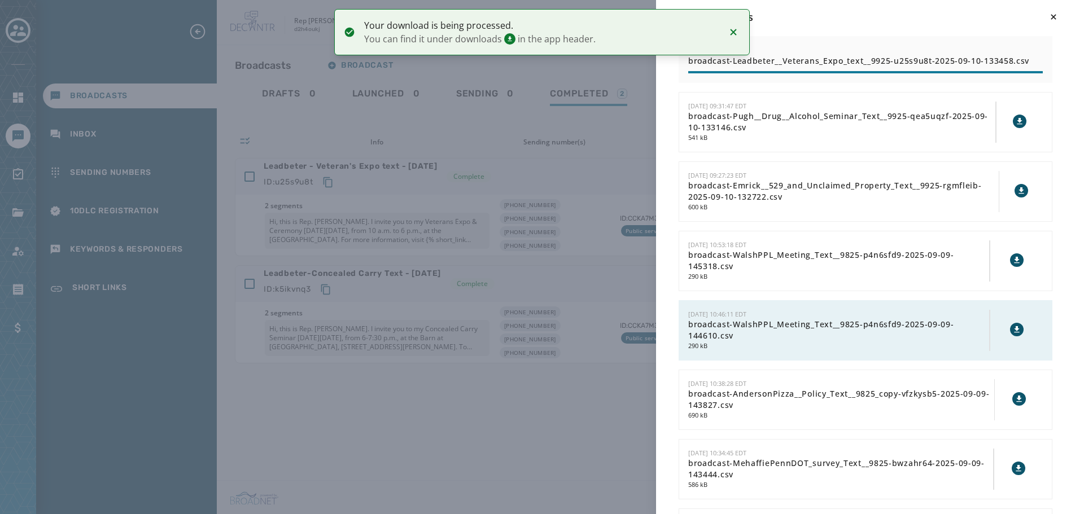
click at [732, 33] on icon "Notifications (F8)" at bounding box center [733, 32] width 6 height 6
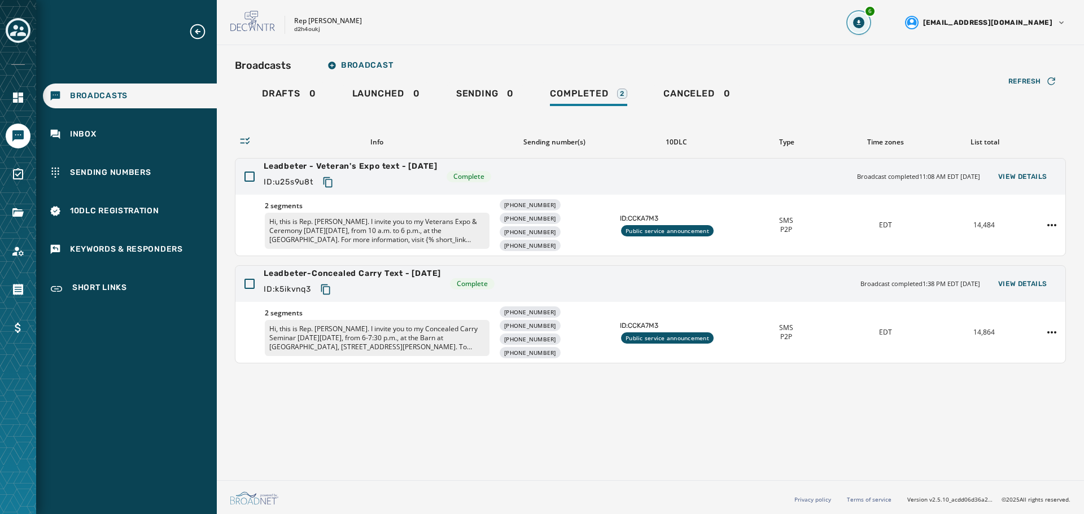
click at [864, 27] on icon "Download Menu" at bounding box center [858, 22] width 11 height 11
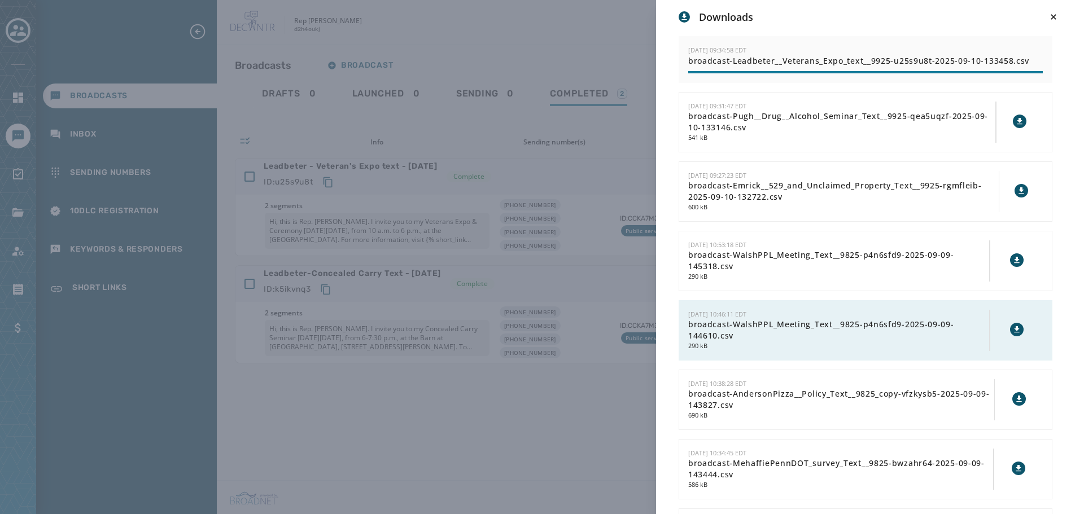
click at [560, 64] on div "Downloads [DATE] 09:34:58 EDT broadcast-Leadbeter__Veterans_Expo_text__9925-u25…" at bounding box center [542, 257] width 1084 height 514
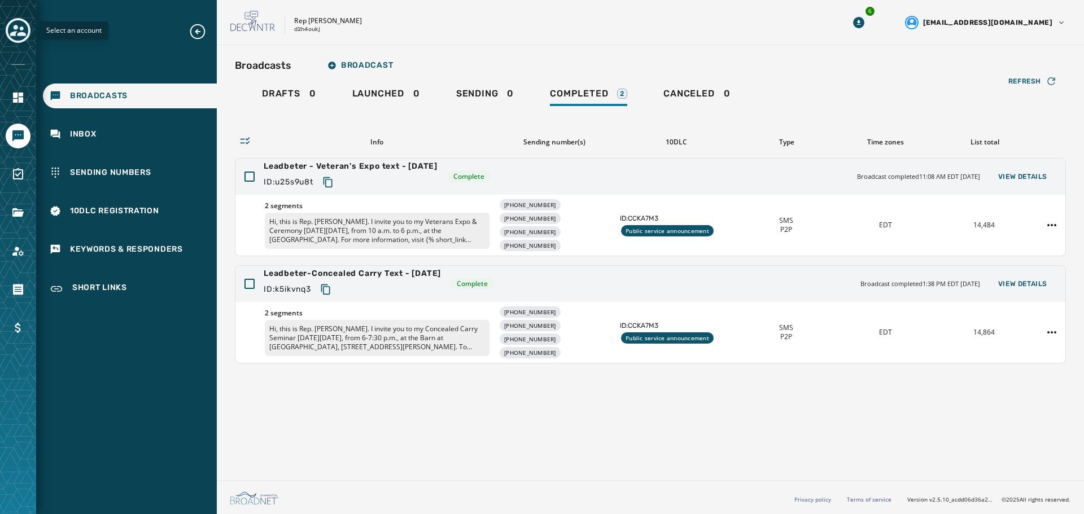
click at [20, 30] on icon "Toggle account select drawer" at bounding box center [18, 31] width 16 height 16
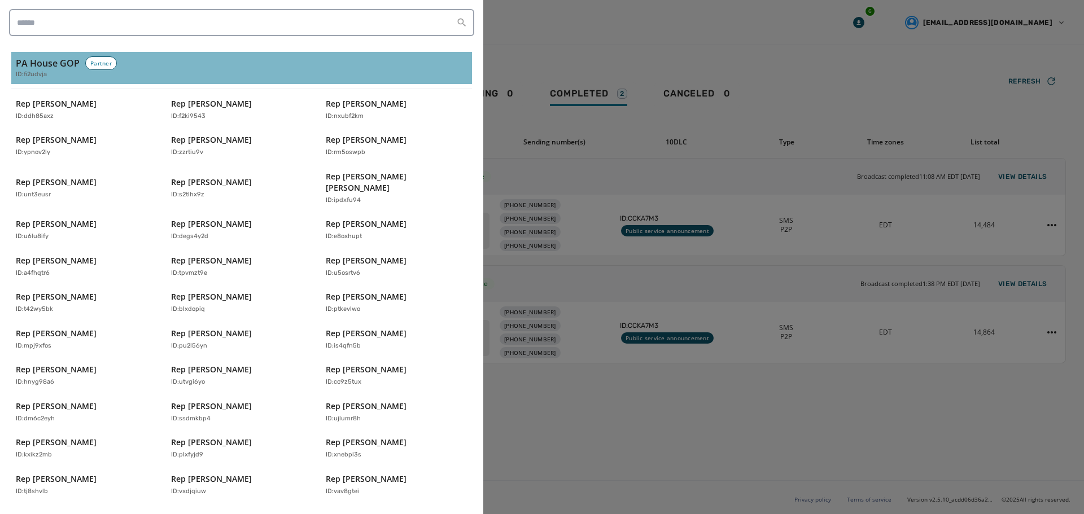
click at [20, 68] on h3 "PA House GOP" at bounding box center [48, 63] width 64 height 14
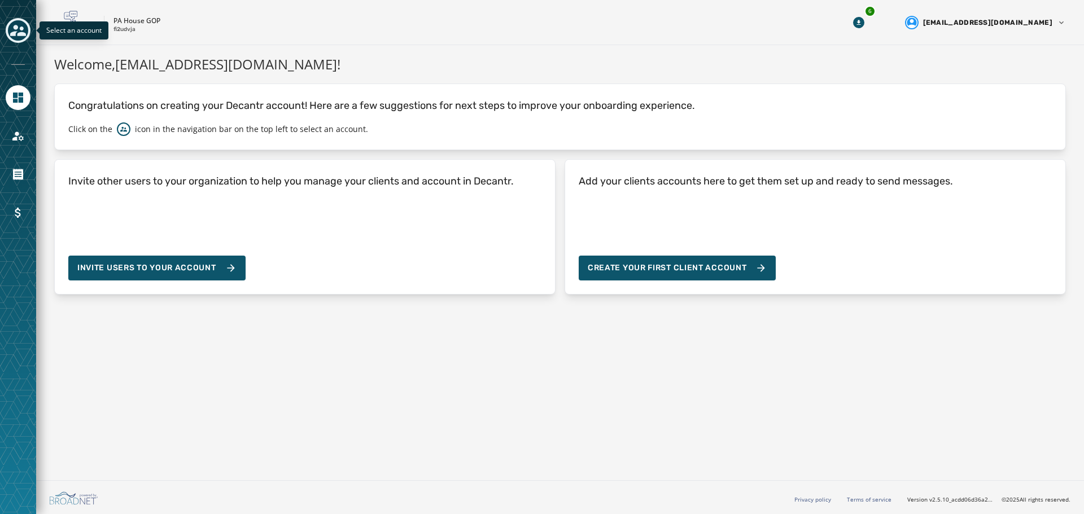
click at [14, 37] on icon "Toggle account select drawer" at bounding box center [18, 31] width 16 height 16
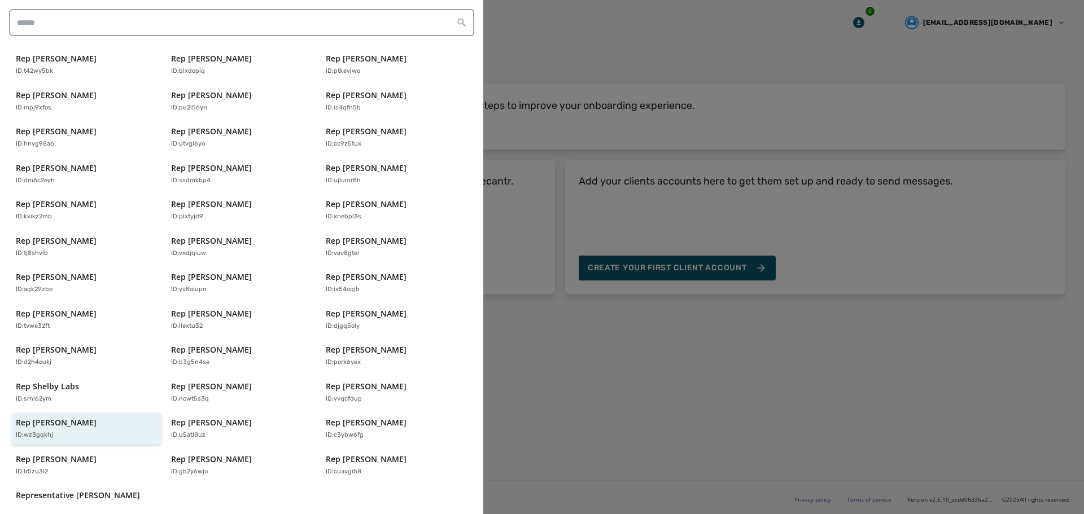
scroll to position [242, 0]
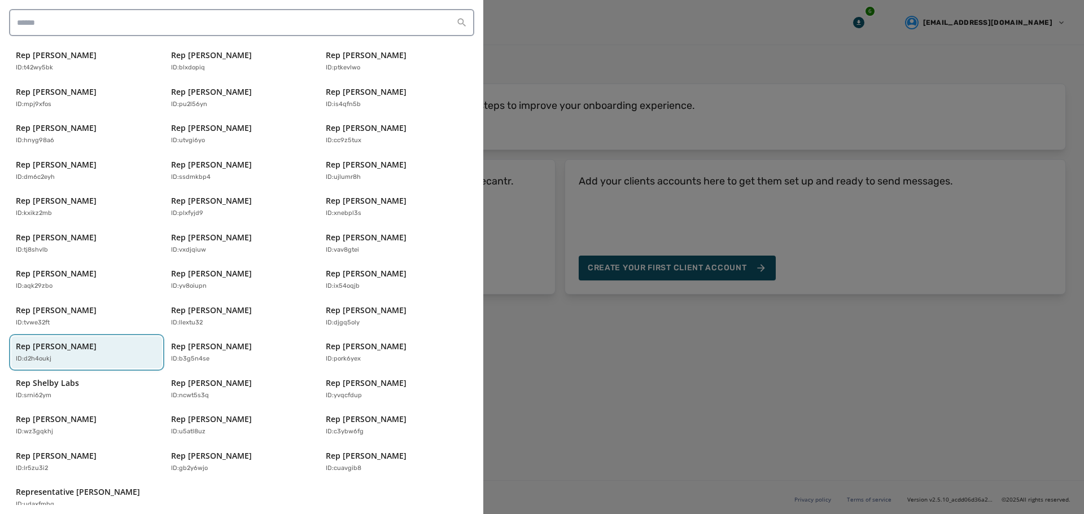
click at [77, 341] on div "Rep [PERSON_NAME] ID: d2h4oukj" at bounding box center [81, 352] width 130 height 23
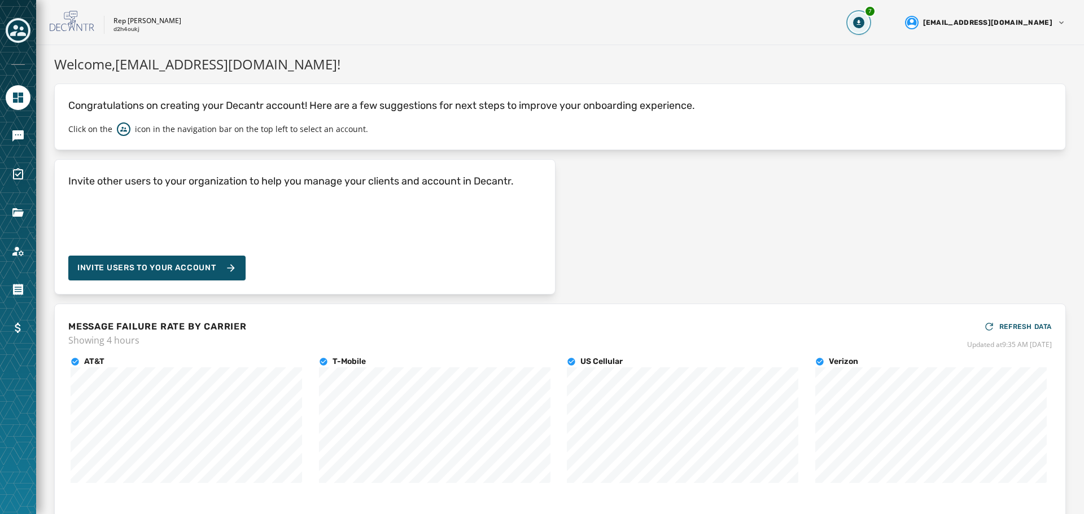
click at [864, 24] on icon "Download Menu" at bounding box center [858, 22] width 11 height 11
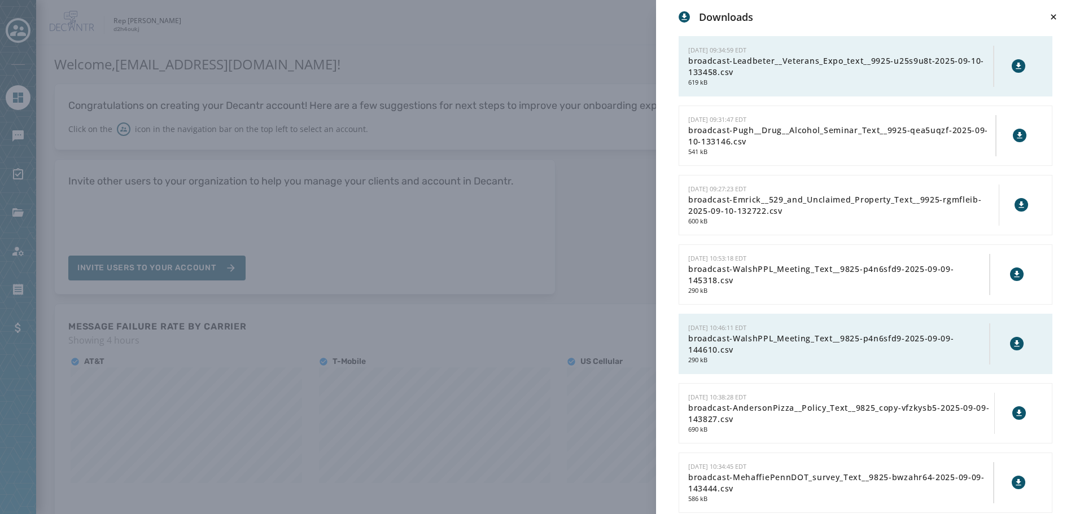
click at [1014, 66] on icon at bounding box center [1018, 66] width 9 height 9
click at [636, 267] on div "Downloads [DATE] 09:34:59 EDT broadcast-Leadbeter__Veterans_Expo_text__9925-u25…" at bounding box center [542, 257] width 1084 height 514
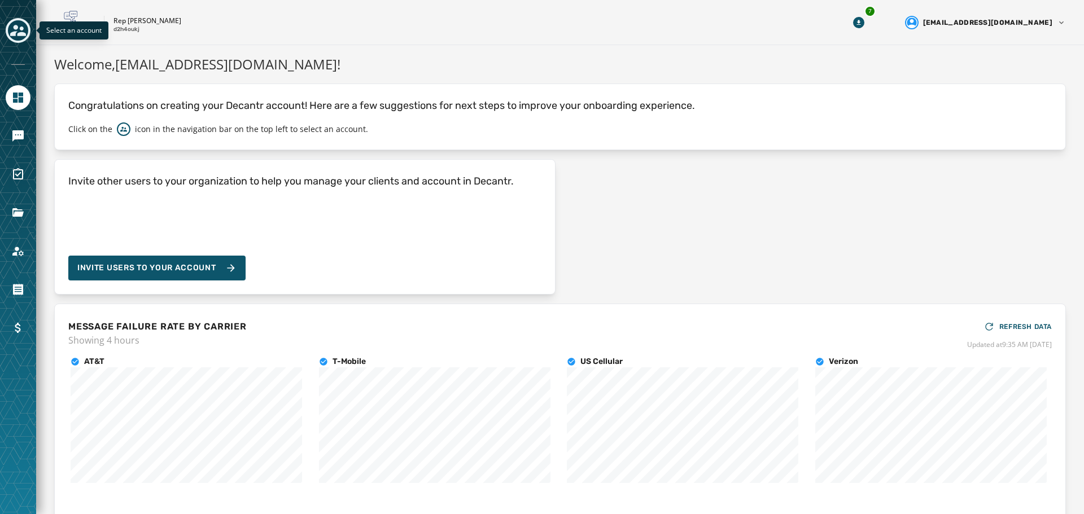
click at [25, 30] on icon "Toggle account select drawer" at bounding box center [18, 31] width 16 height 16
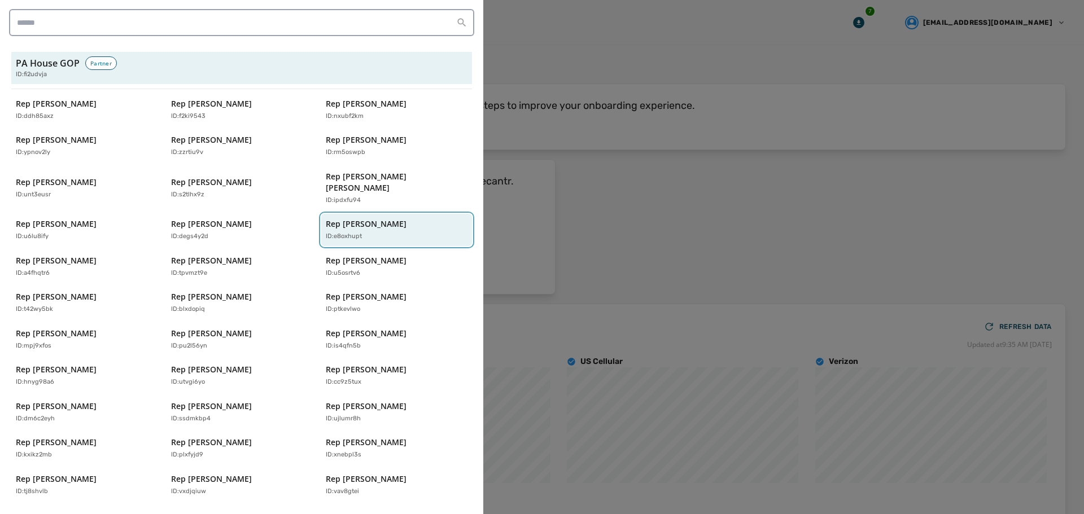
click at [337, 218] on p "Rep [PERSON_NAME]" at bounding box center [366, 223] width 81 height 11
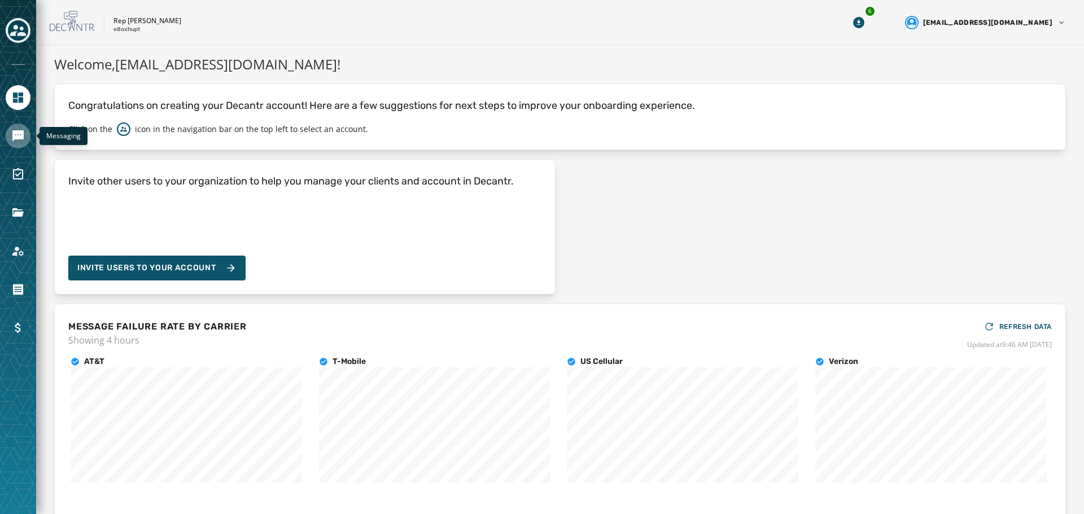
click at [15, 131] on icon "Navigate to Messaging" at bounding box center [17, 135] width 11 height 11
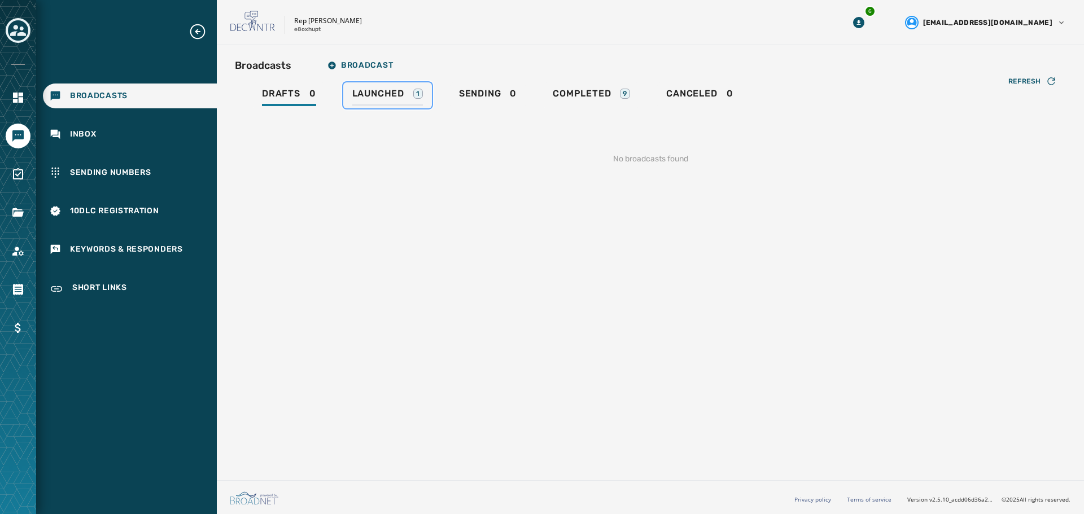
click at [383, 93] on span "Launched" at bounding box center [378, 93] width 52 height 11
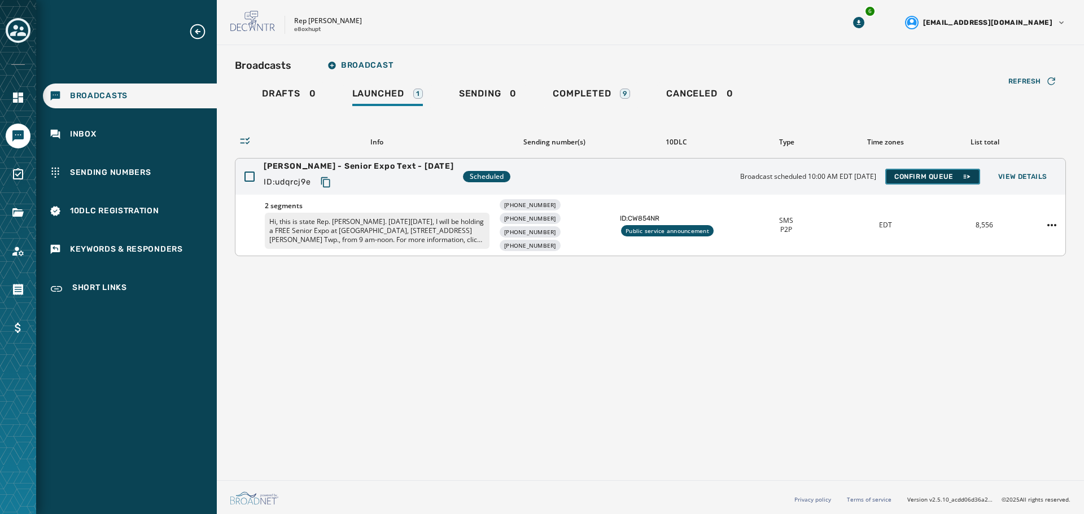
click at [933, 173] on span "Confirm Queue" at bounding box center [932, 176] width 77 height 9
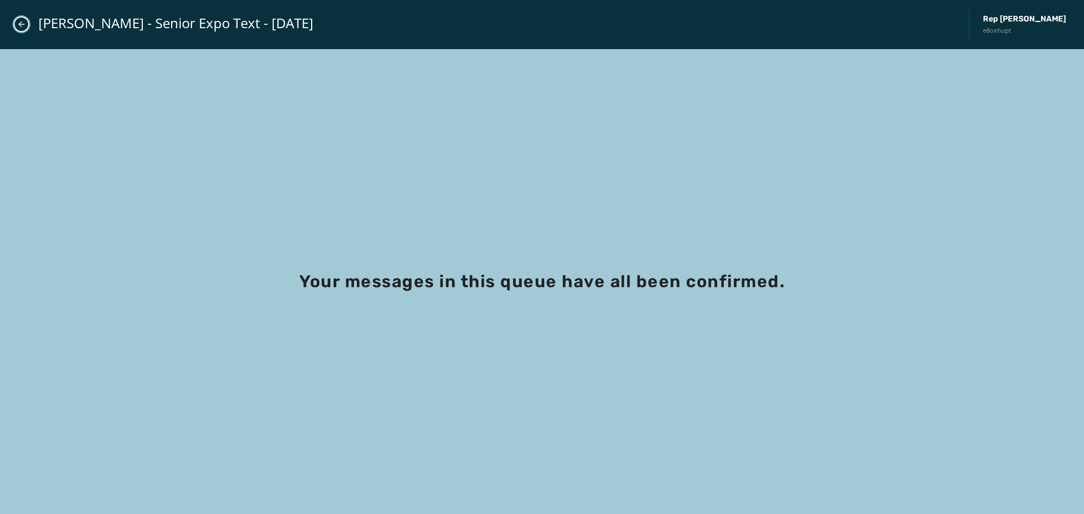
click at [20, 27] on icon "Close admin drawer" at bounding box center [21, 24] width 9 height 9
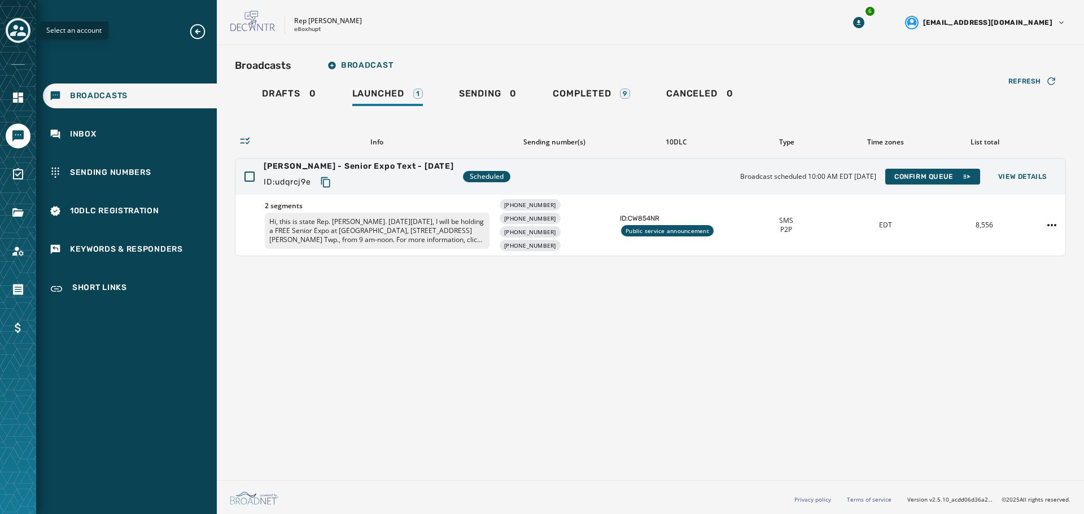
click at [18, 32] on icon "Toggle account select drawer" at bounding box center [18, 31] width 16 height 16
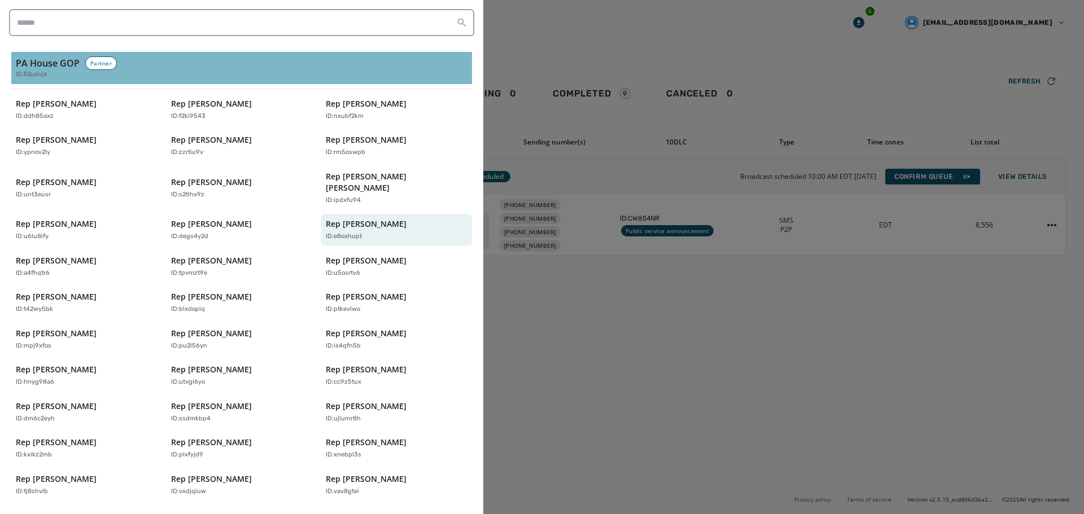
click at [43, 63] on h3 "PA House GOP" at bounding box center [48, 63] width 64 height 14
